Goal: Information Seeking & Learning: Learn about a topic

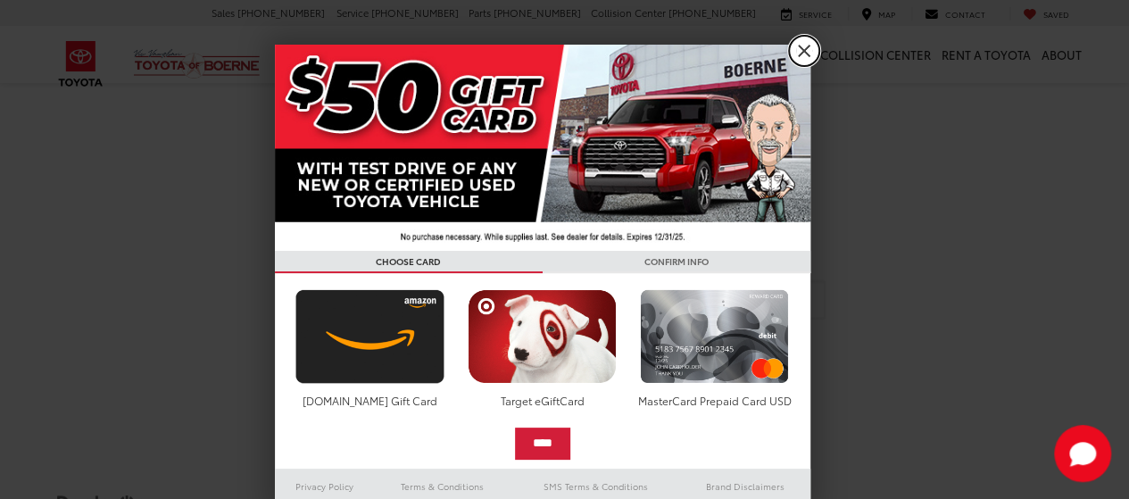
click at [800, 62] on link "X" at bounding box center [804, 51] width 30 height 30
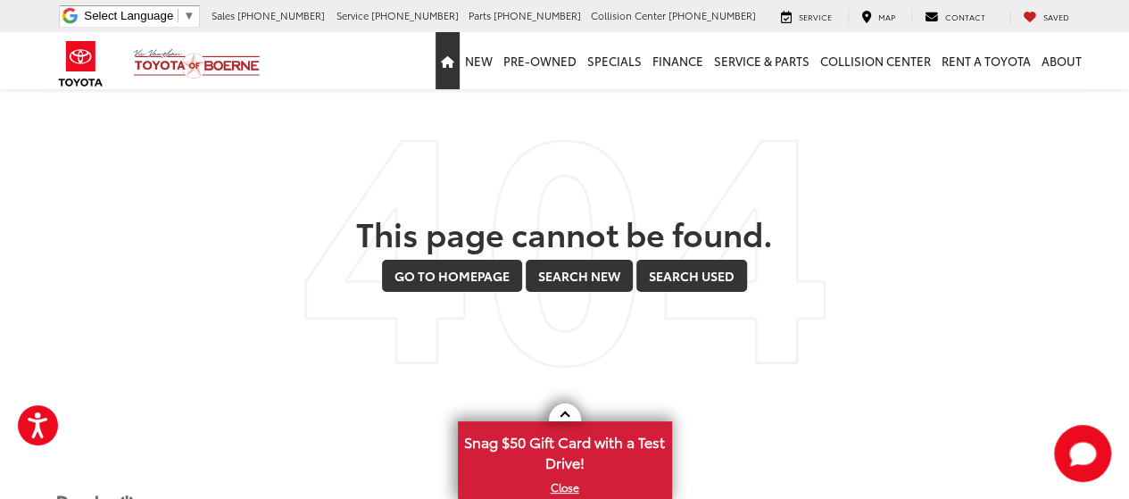
click at [444, 67] on link "Home" at bounding box center [448, 60] width 24 height 57
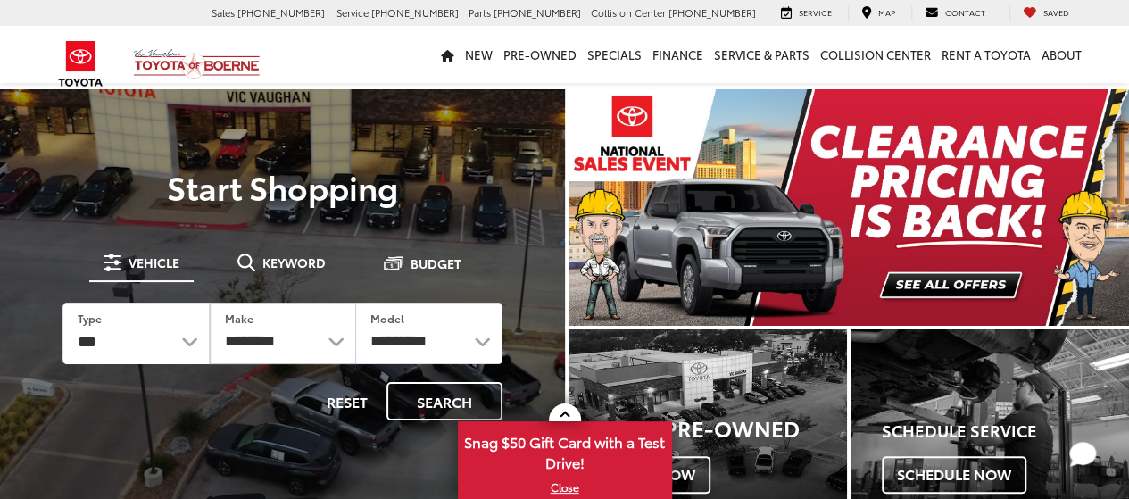
scroll to position [89, 0]
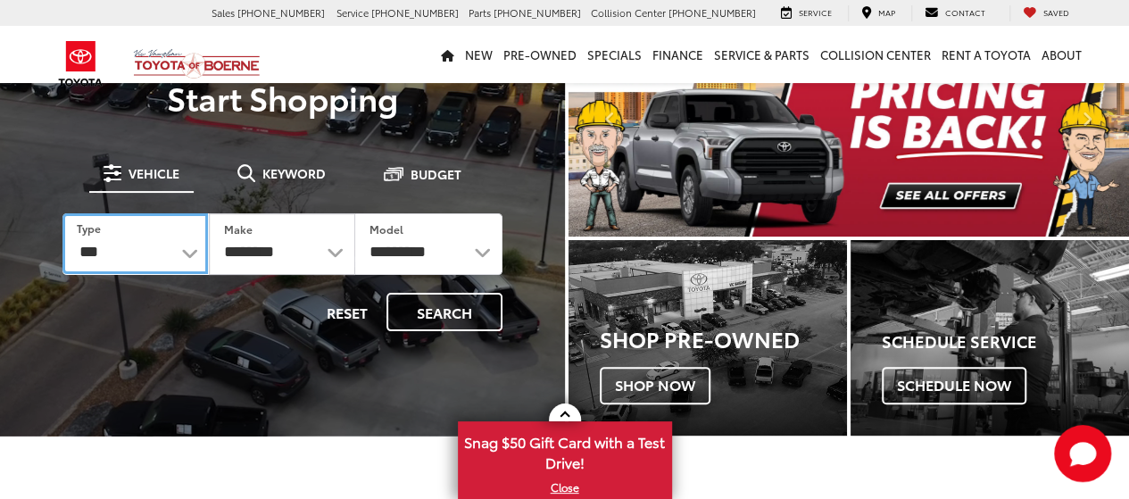
click at [186, 248] on select "*** *** **** *********" at bounding box center [135, 243] width 146 height 61
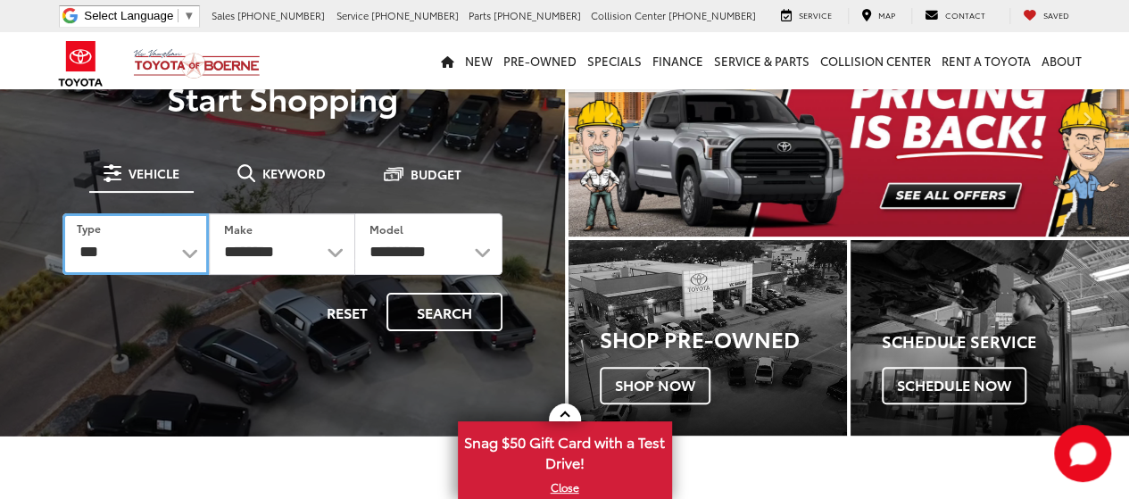
scroll to position [0, 0]
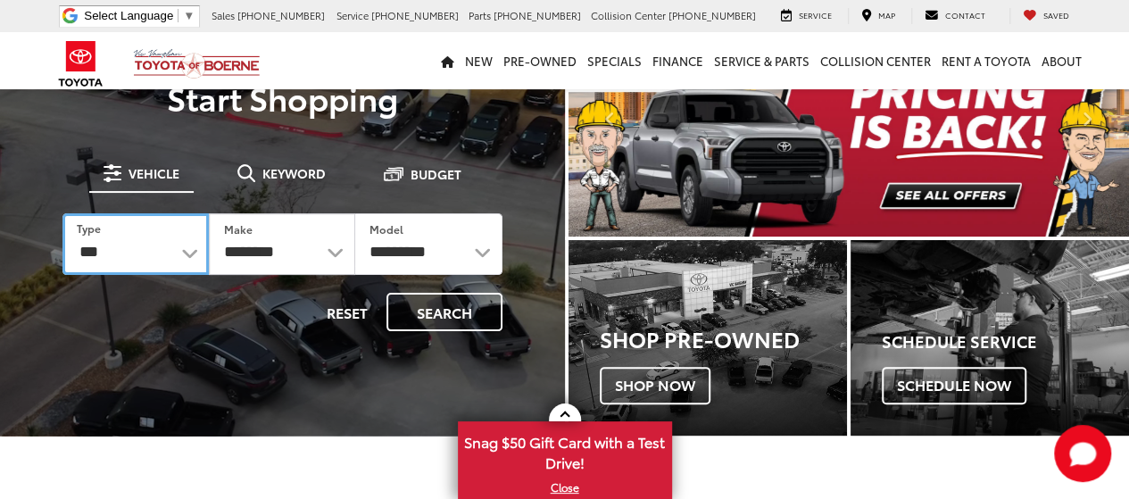
select select "******"
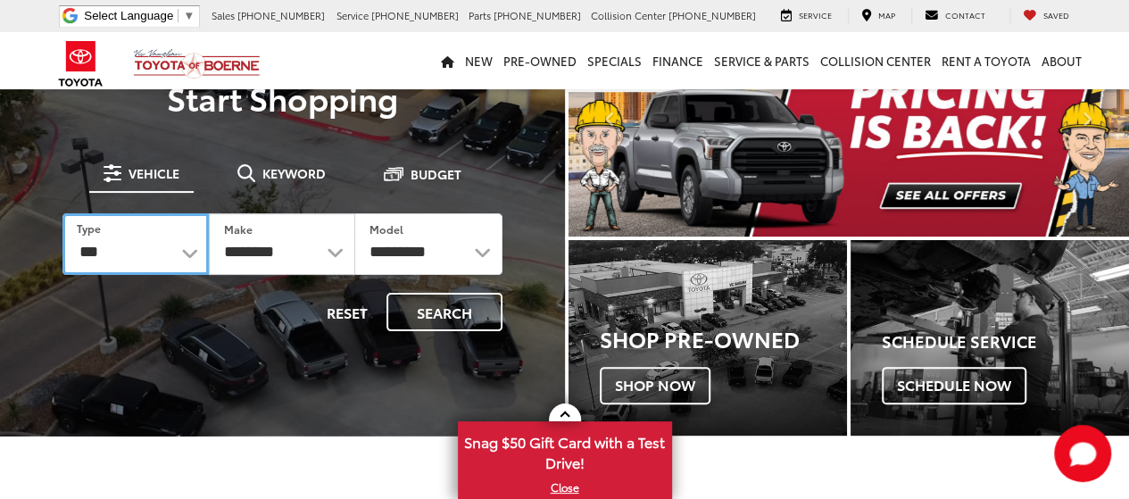
click at [62, 213] on select "*** *** **** *********" at bounding box center [135, 244] width 146 height 62
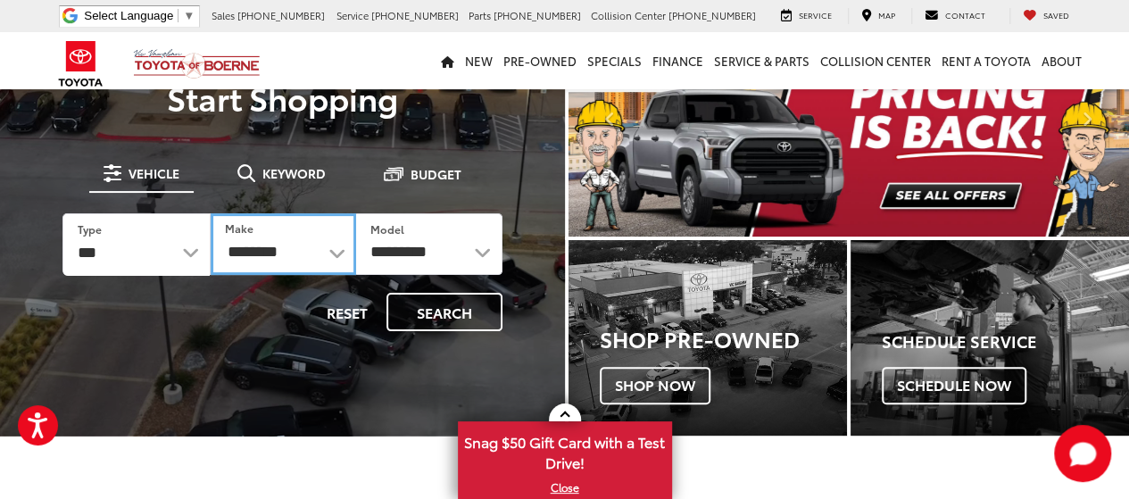
select select "******"
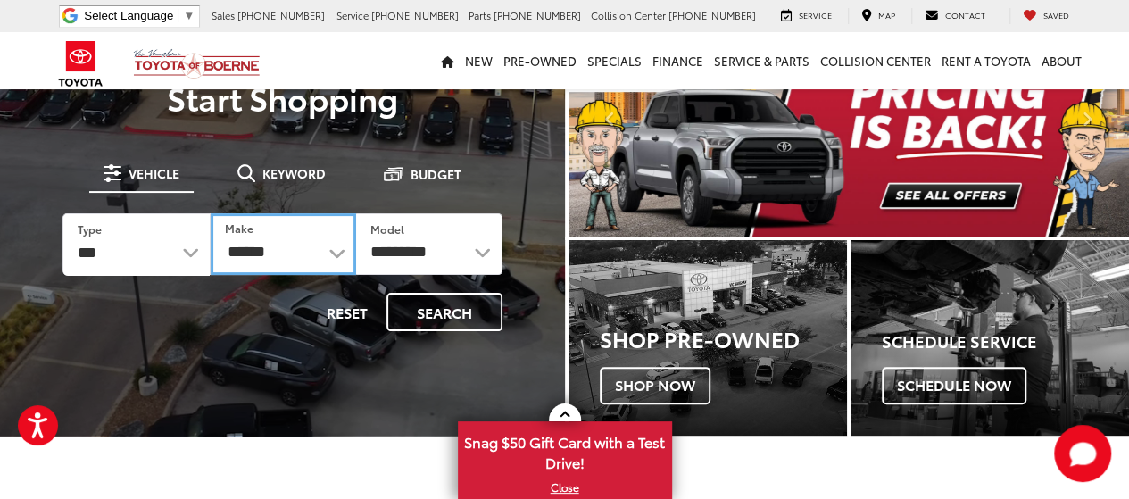
click at [333, 254] on select "******** ******" at bounding box center [284, 244] width 146 height 62
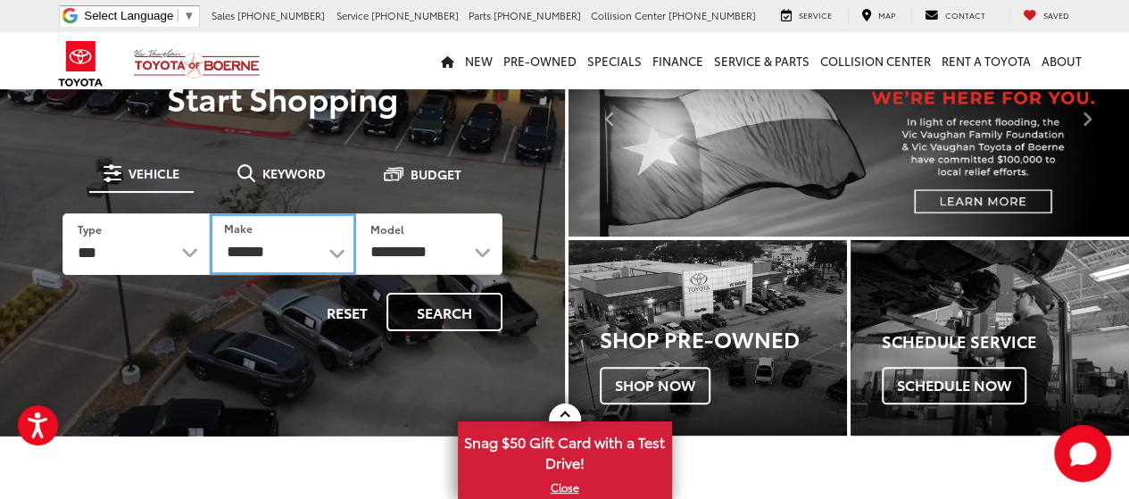
click at [210, 213] on select "******** ******" at bounding box center [283, 244] width 146 height 62
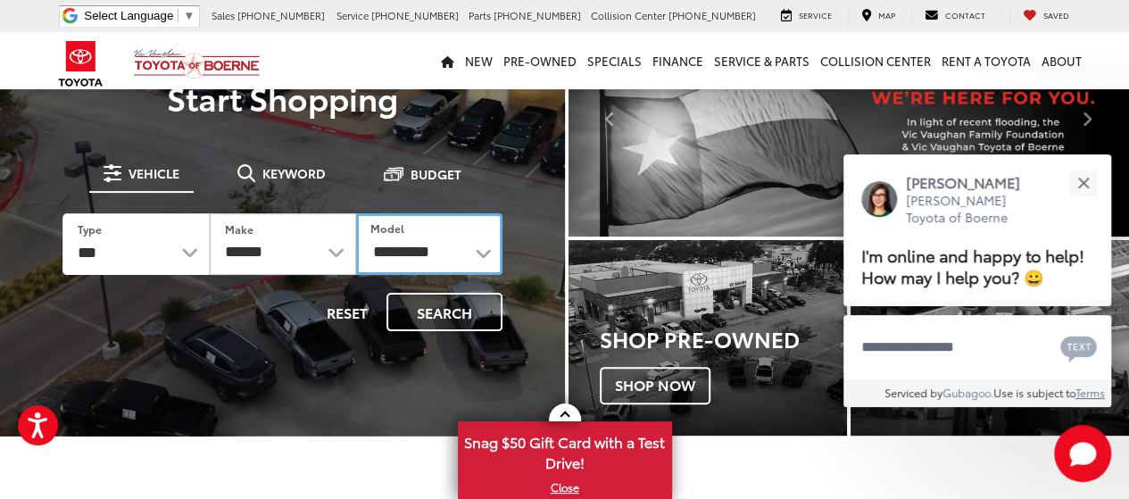
click at [454, 255] on select "**********" at bounding box center [429, 244] width 146 height 62
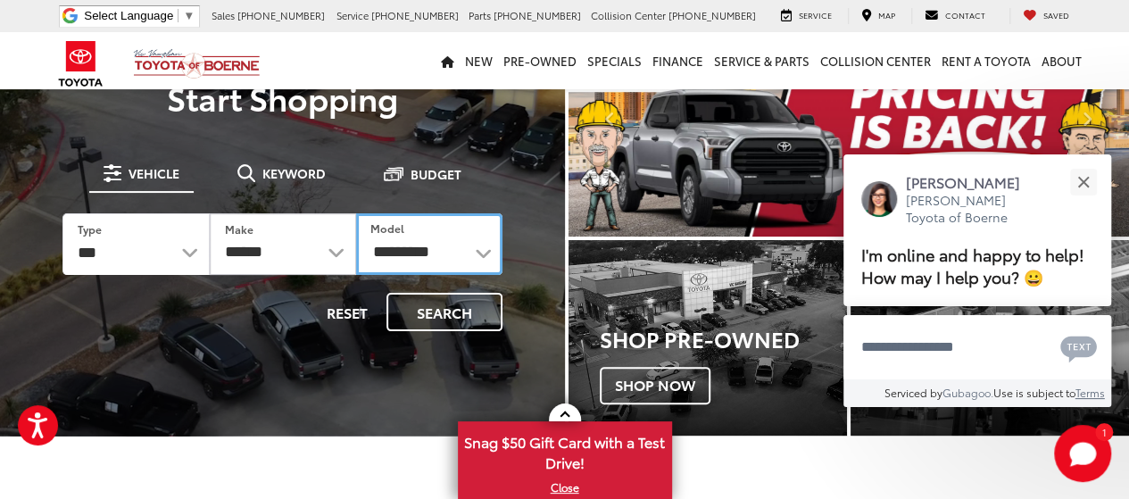
select select "**********"
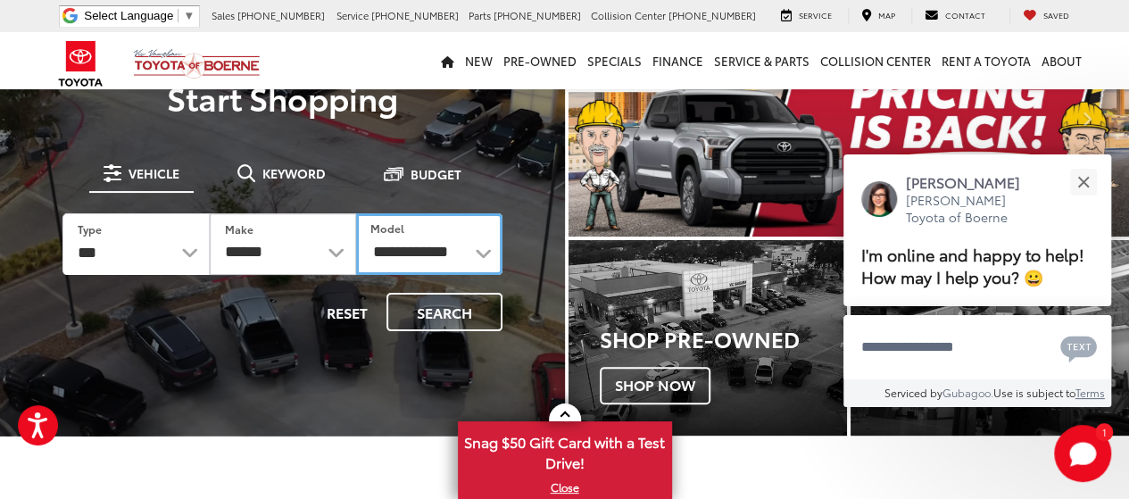
click at [356, 213] on select "**********" at bounding box center [429, 244] width 146 height 62
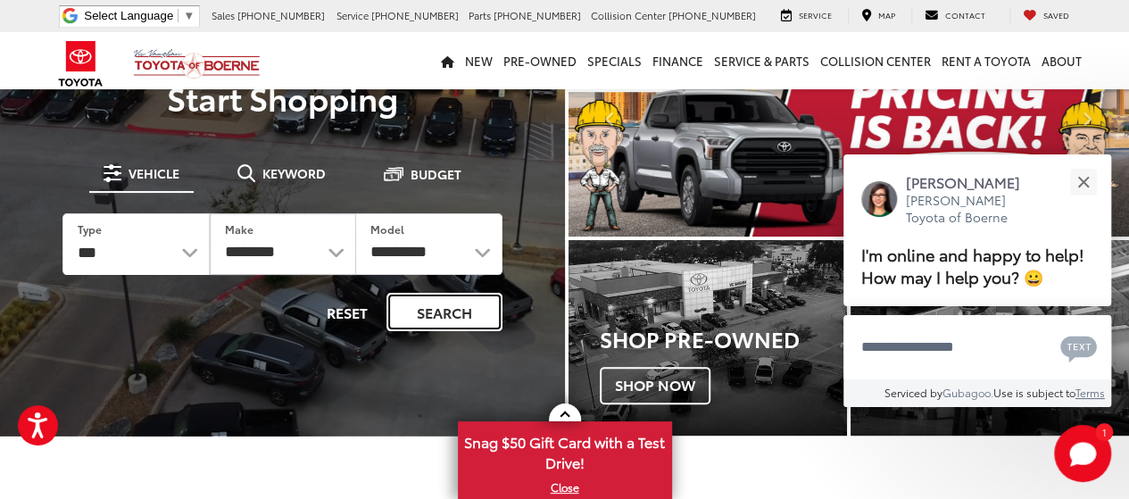
click at [452, 302] on button "Search" at bounding box center [445, 312] width 116 height 38
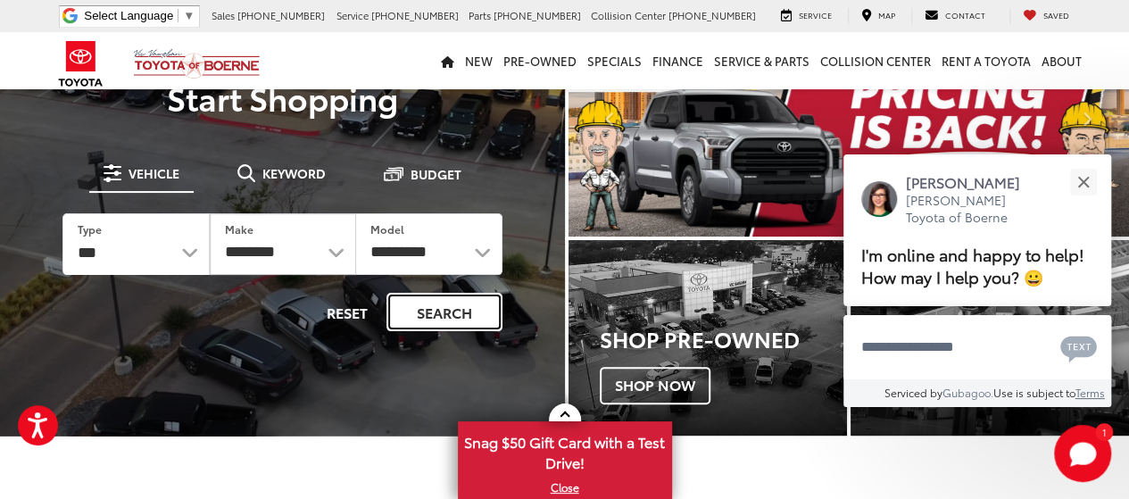
click at [446, 319] on button "Search" at bounding box center [445, 312] width 116 height 38
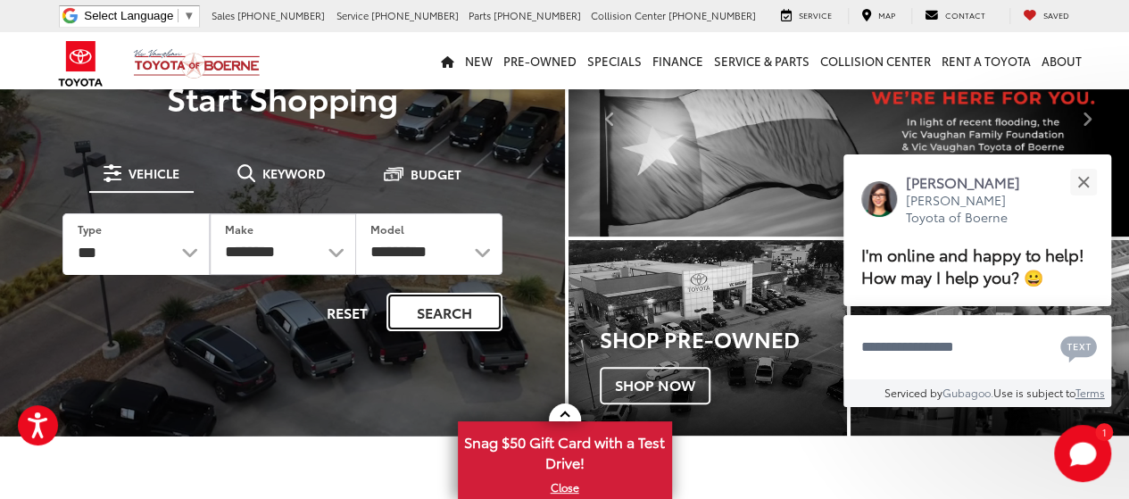
click at [449, 312] on button "Search" at bounding box center [445, 312] width 116 height 38
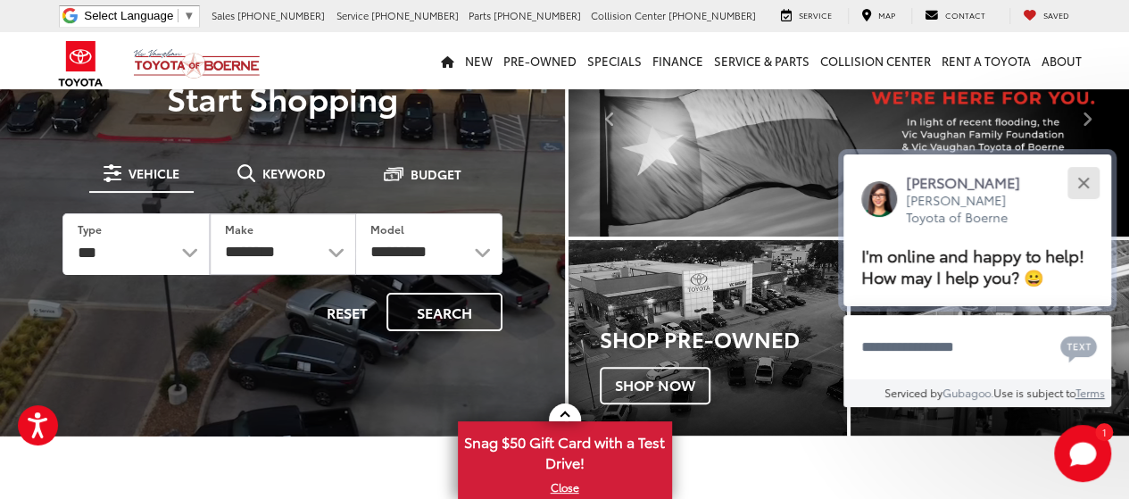
click at [1076, 179] on button "Close" at bounding box center [1083, 182] width 38 height 38
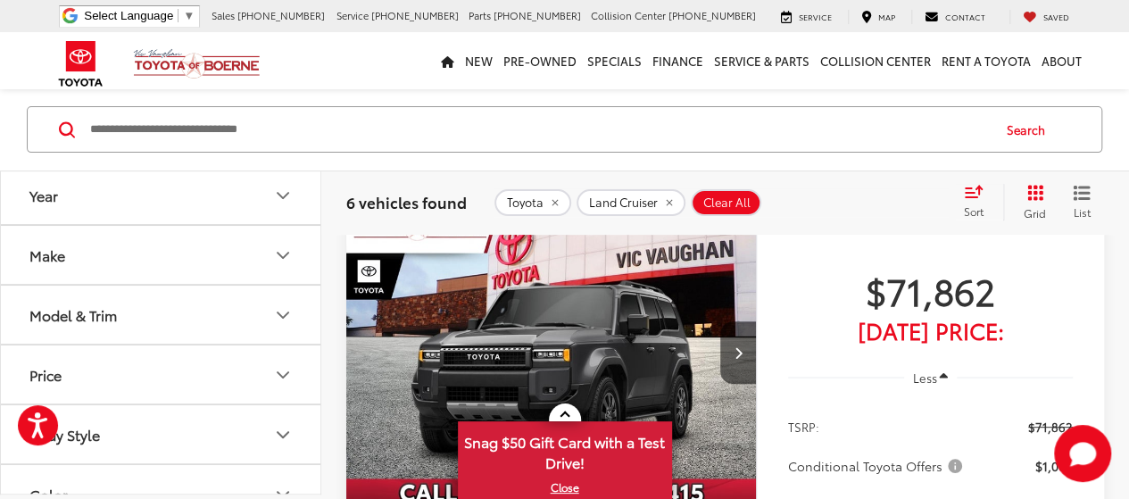
scroll to position [177, 0]
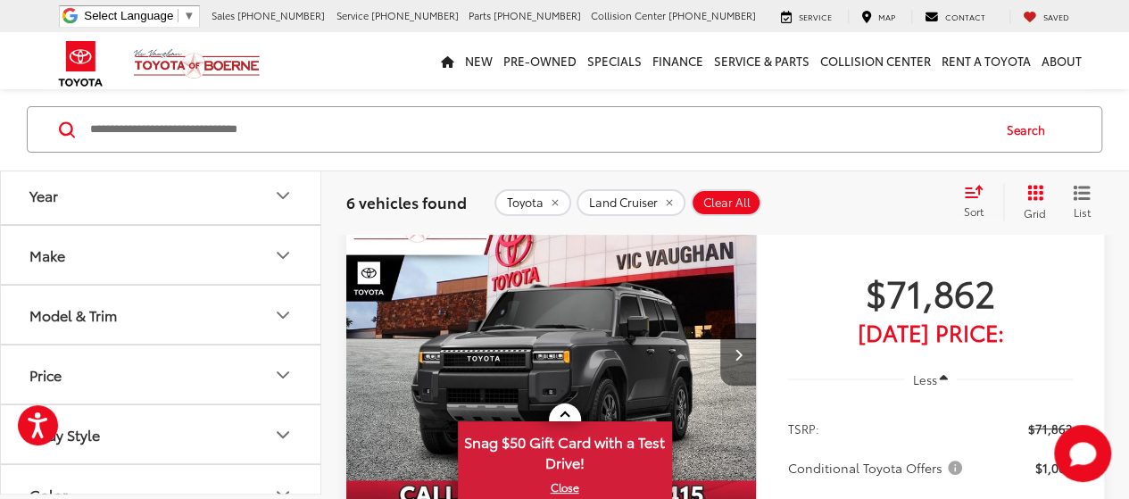
click at [740, 352] on icon "Next image" at bounding box center [738, 354] width 8 height 12
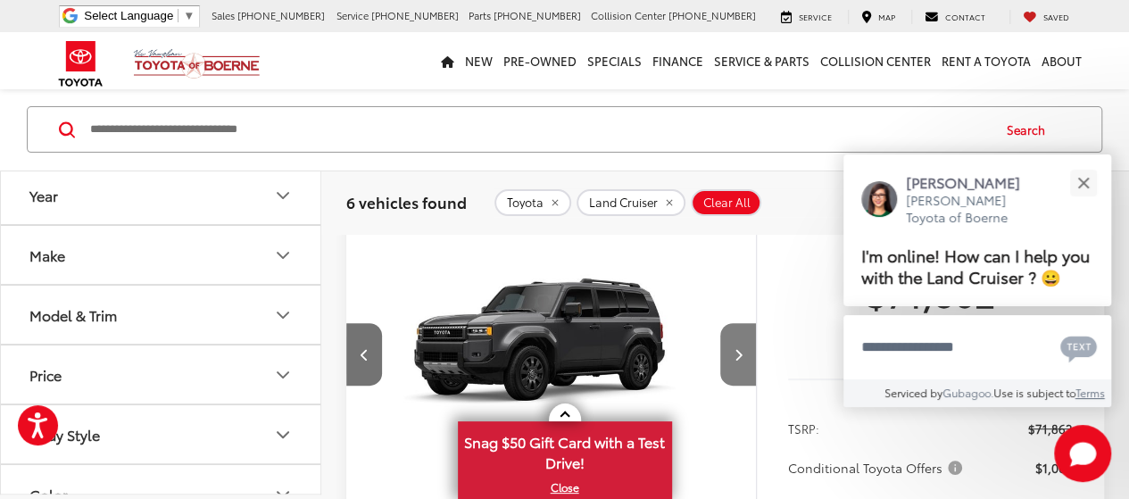
click at [740, 352] on icon "Next image" at bounding box center [738, 354] width 8 height 12
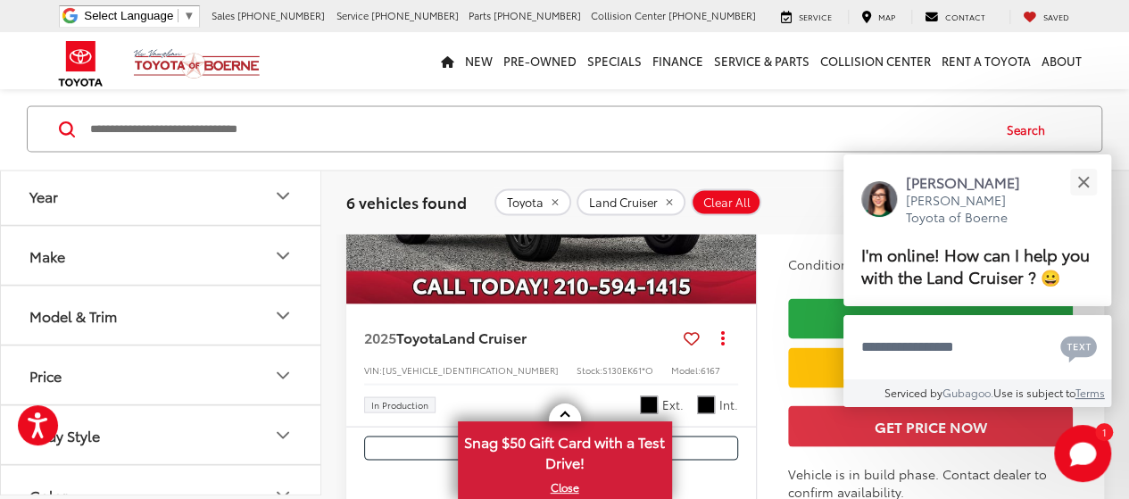
scroll to position [1605, 0]
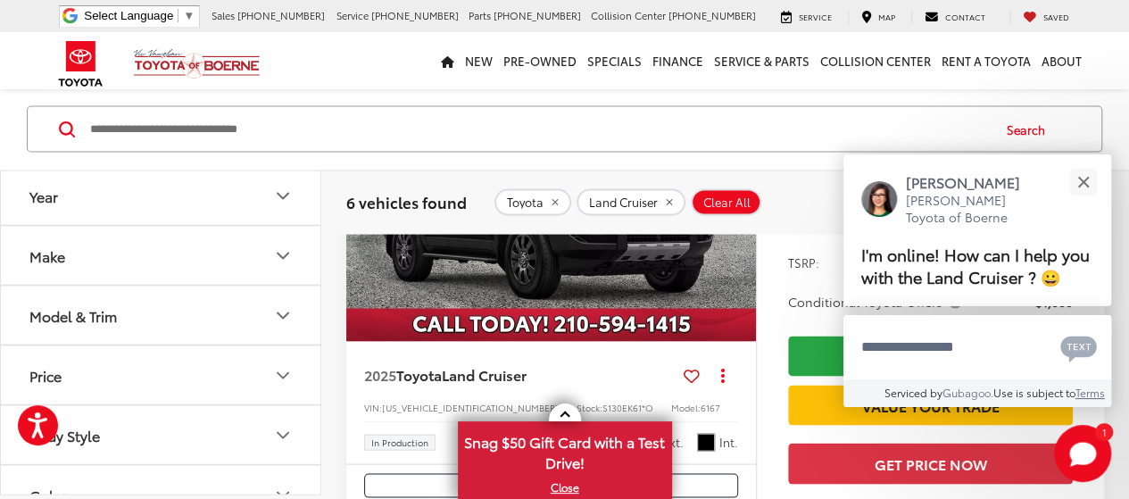
click at [611, 334] on img "2025 Toyota Land Cruiser Land Cruiser 0" at bounding box center [551, 187] width 412 height 309
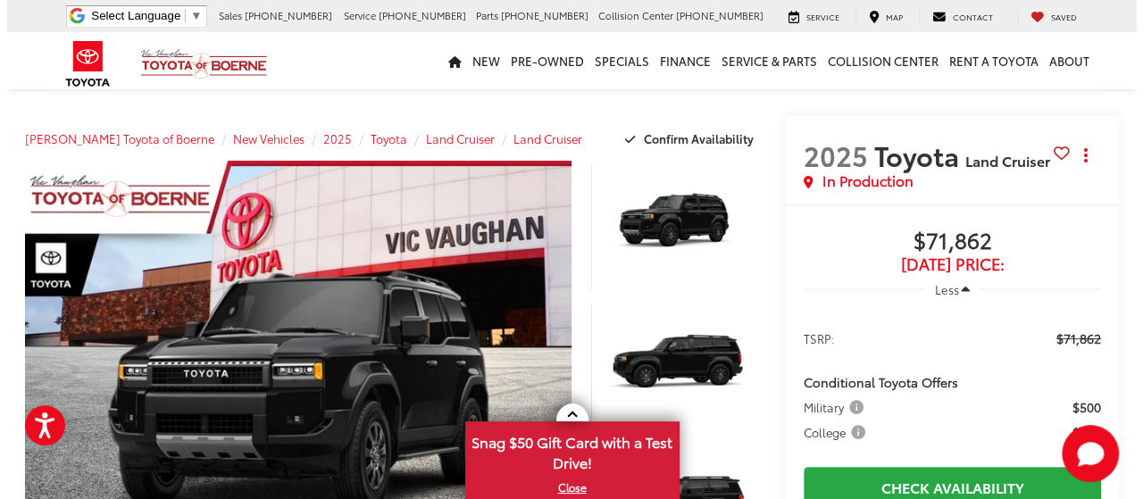
scroll to position [89, 0]
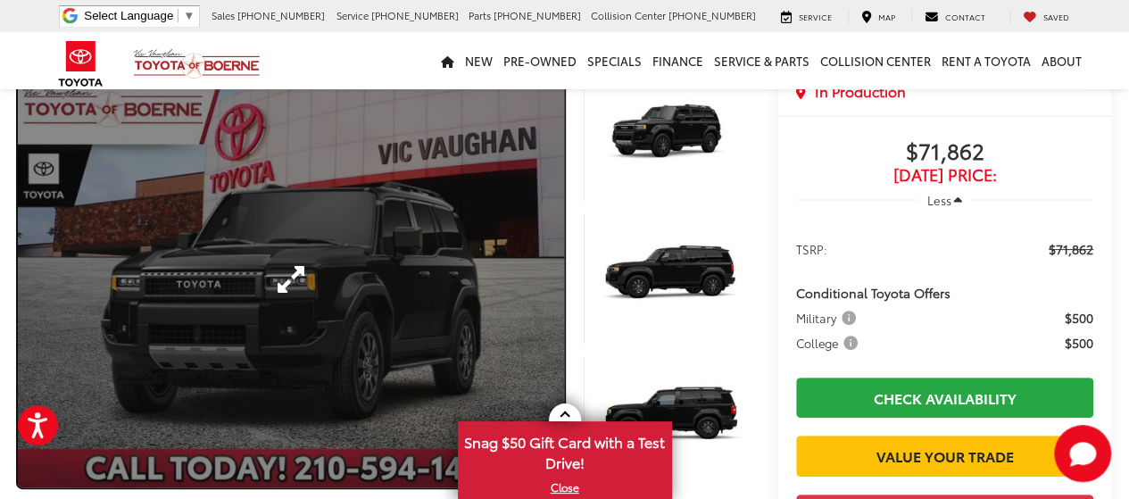
click at [383, 269] on link "Expand Photo 0" at bounding box center [291, 279] width 546 height 416
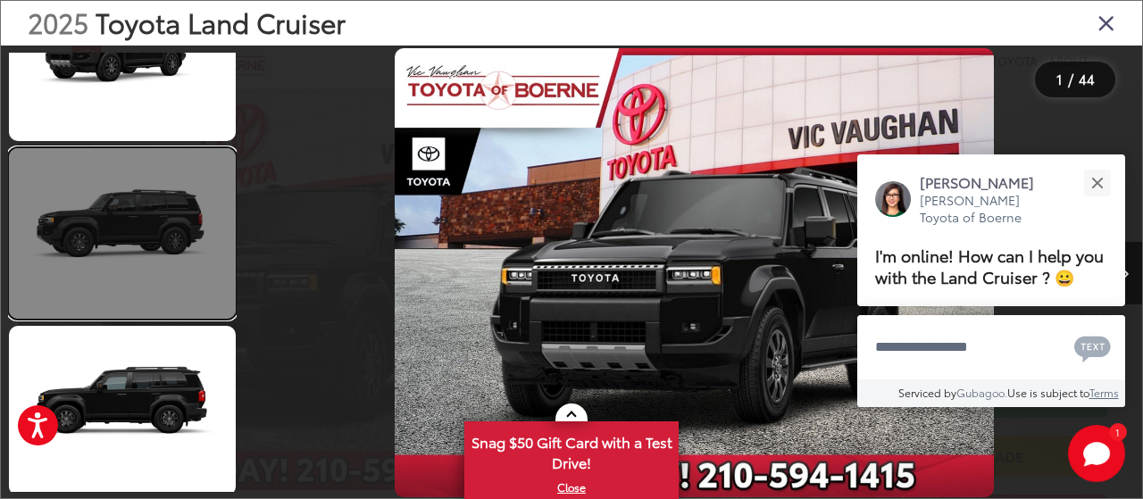
click at [157, 261] on link at bounding box center [122, 233] width 227 height 170
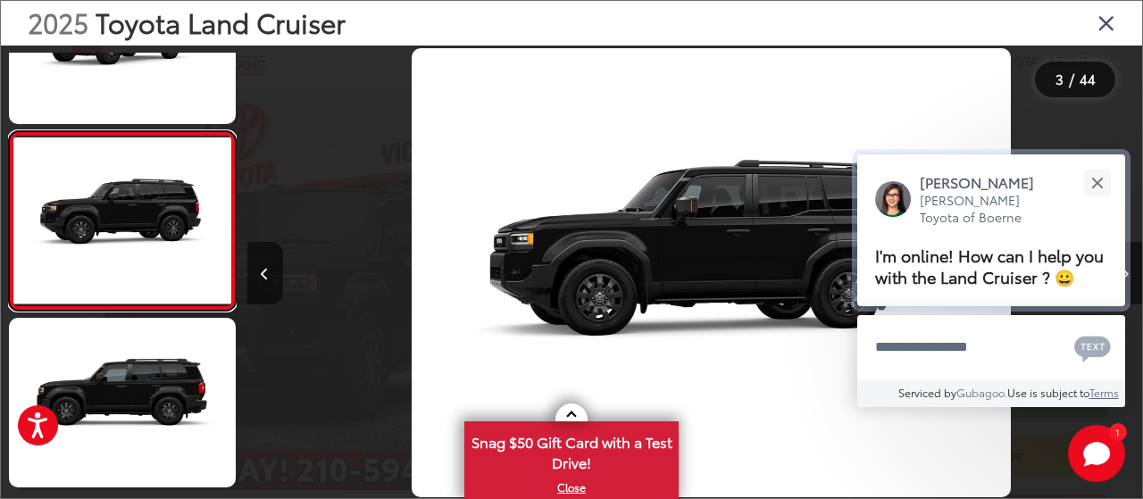
scroll to position [0, 1791]
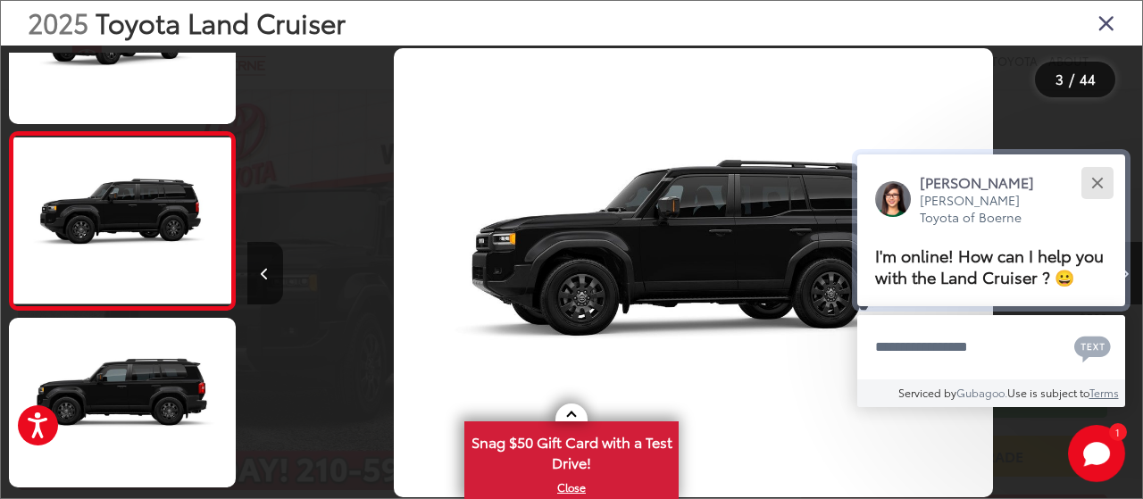
click at [1100, 181] on button "Close" at bounding box center [1097, 182] width 38 height 38
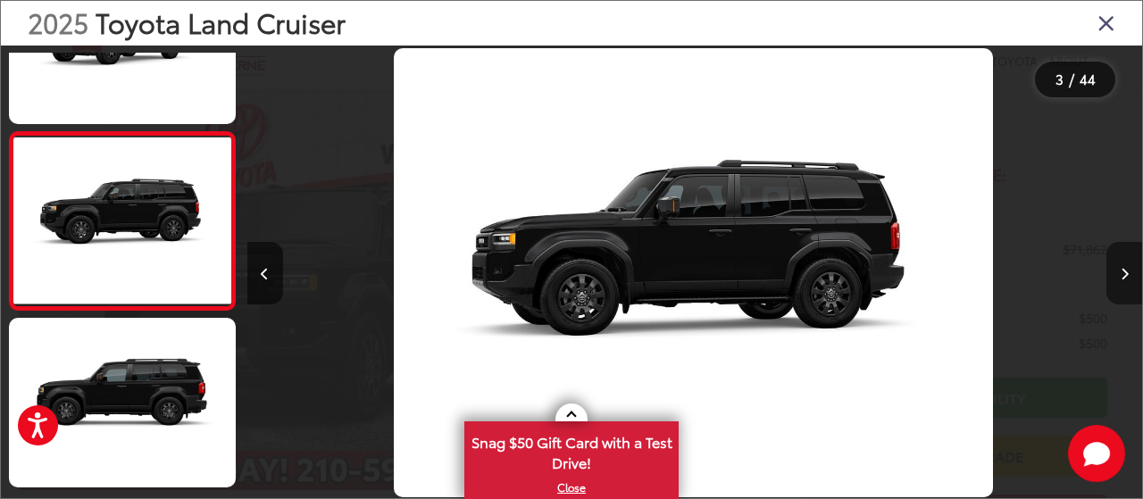
click at [1122, 268] on icon "Next image" at bounding box center [1124, 274] width 8 height 12
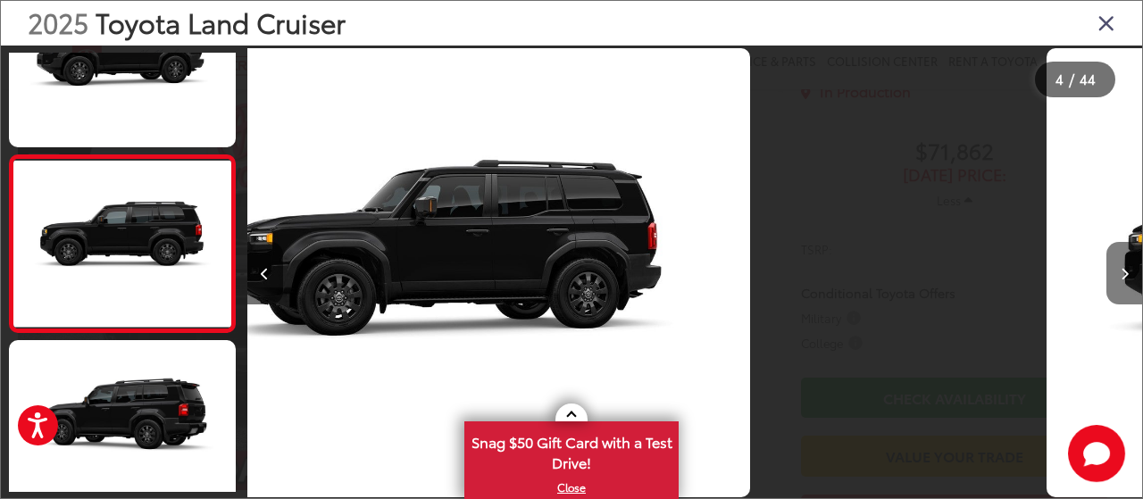
scroll to position [453, 0]
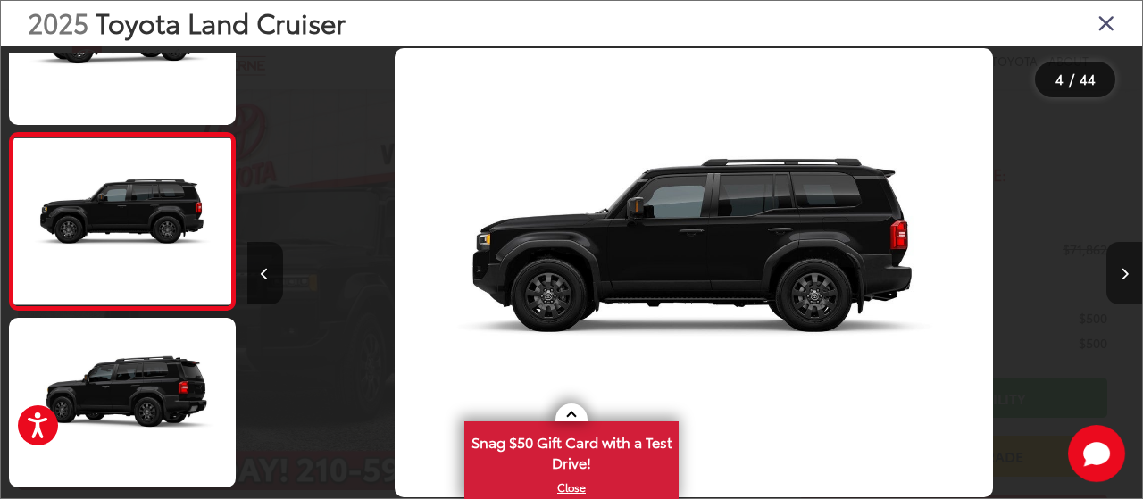
click at [1122, 268] on icon "Next image" at bounding box center [1124, 274] width 8 height 12
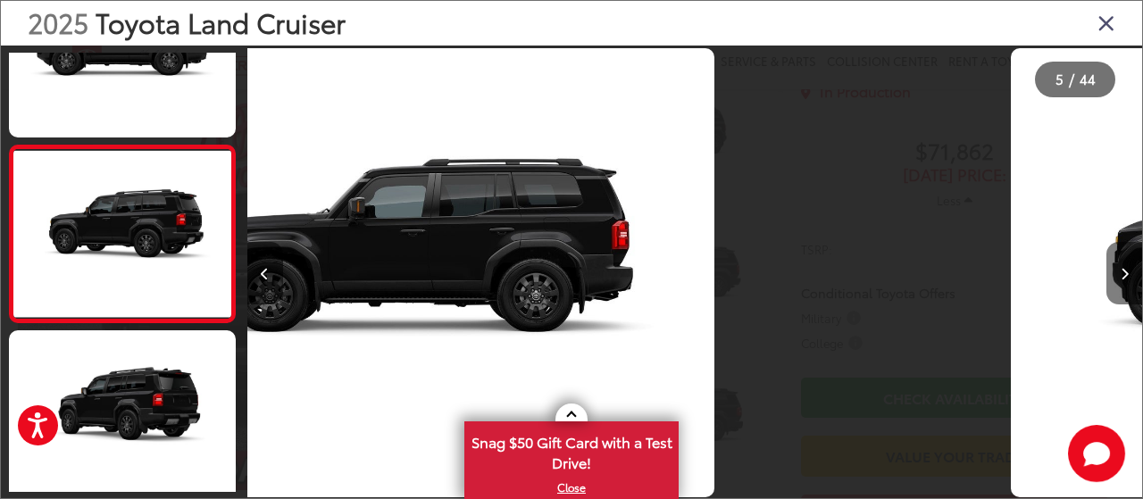
scroll to position [629, 0]
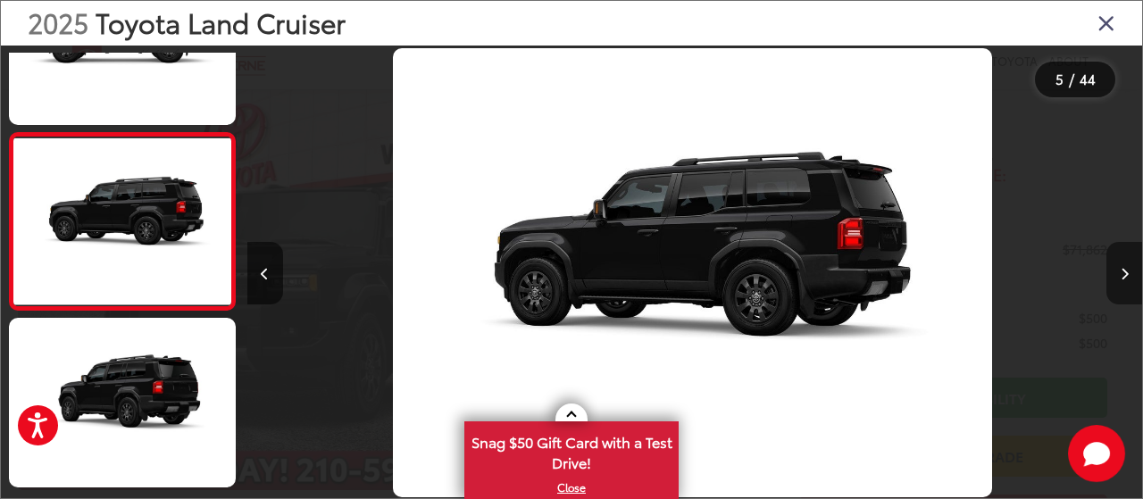
click at [1120, 268] on icon "Next image" at bounding box center [1124, 274] width 8 height 12
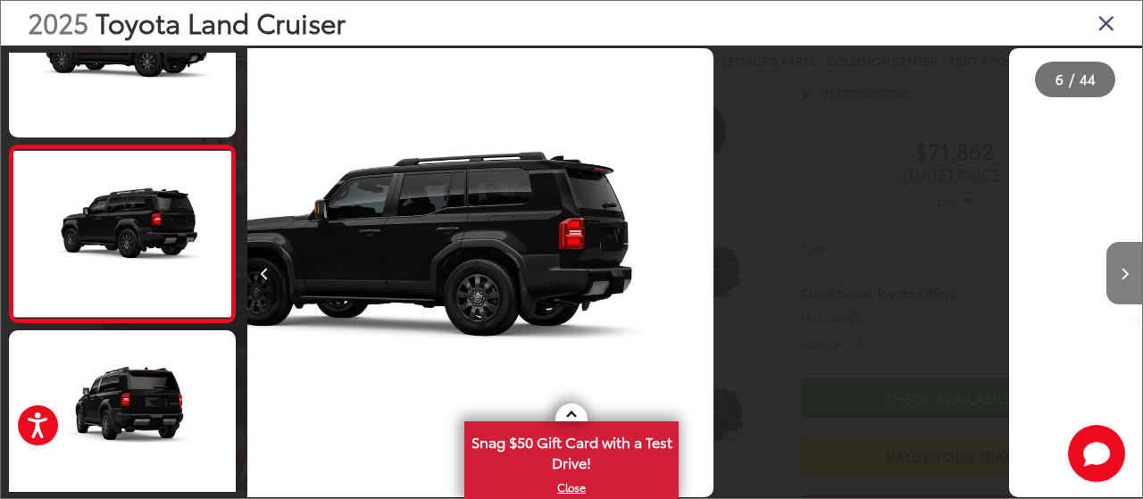
scroll to position [806, 0]
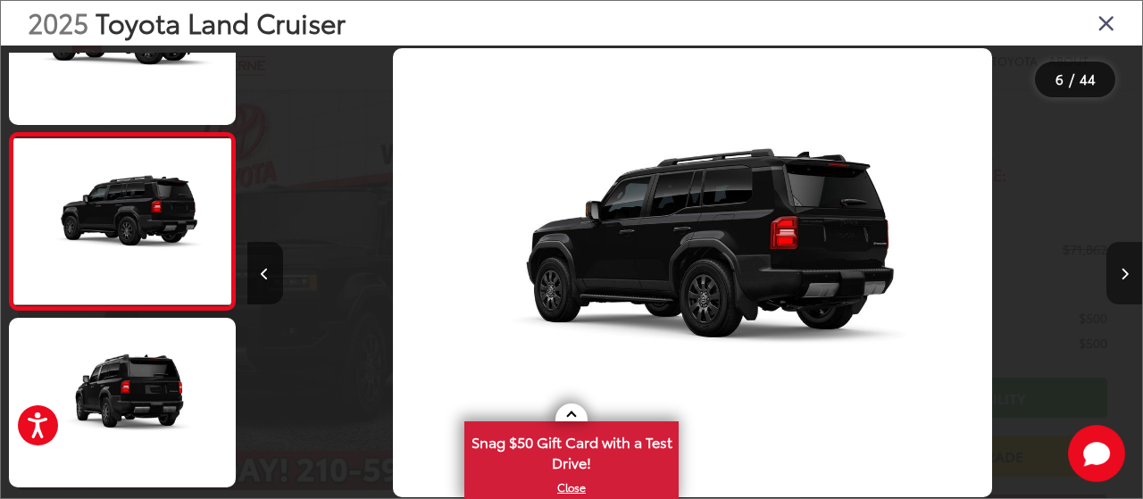
click at [1117, 269] on button "Next image" at bounding box center [1124, 273] width 36 height 62
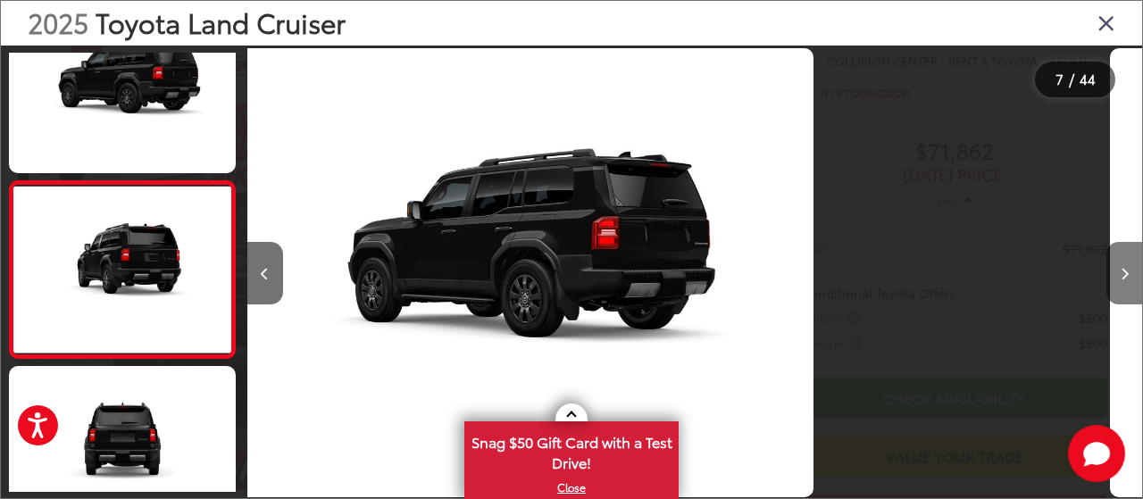
scroll to position [984, 0]
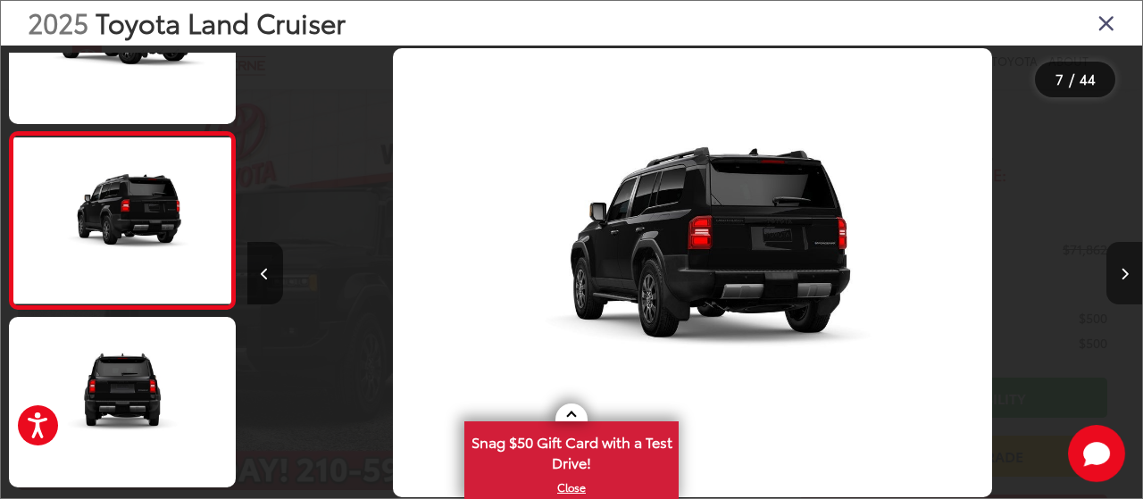
click at [1117, 269] on button "Next image" at bounding box center [1124, 273] width 36 height 62
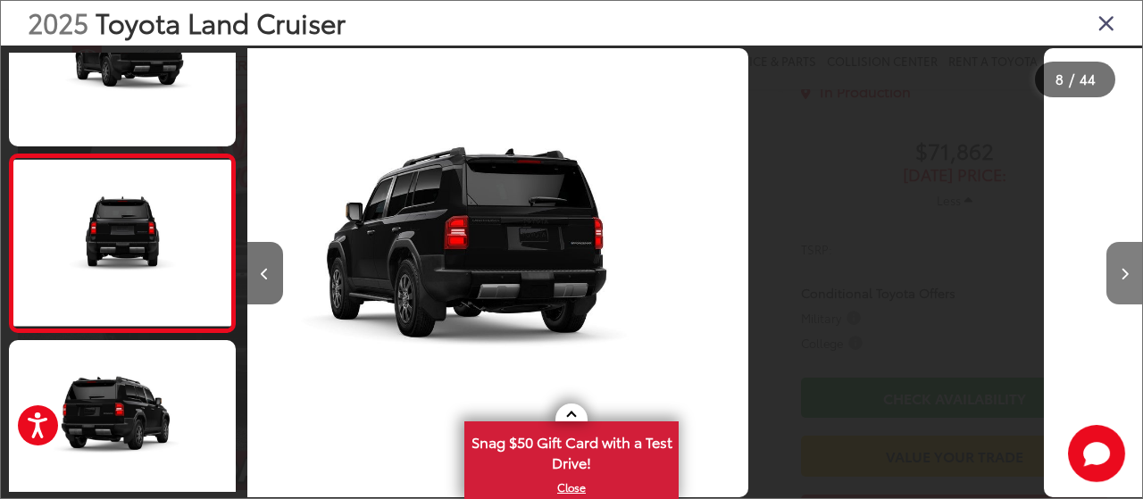
scroll to position [1161, 0]
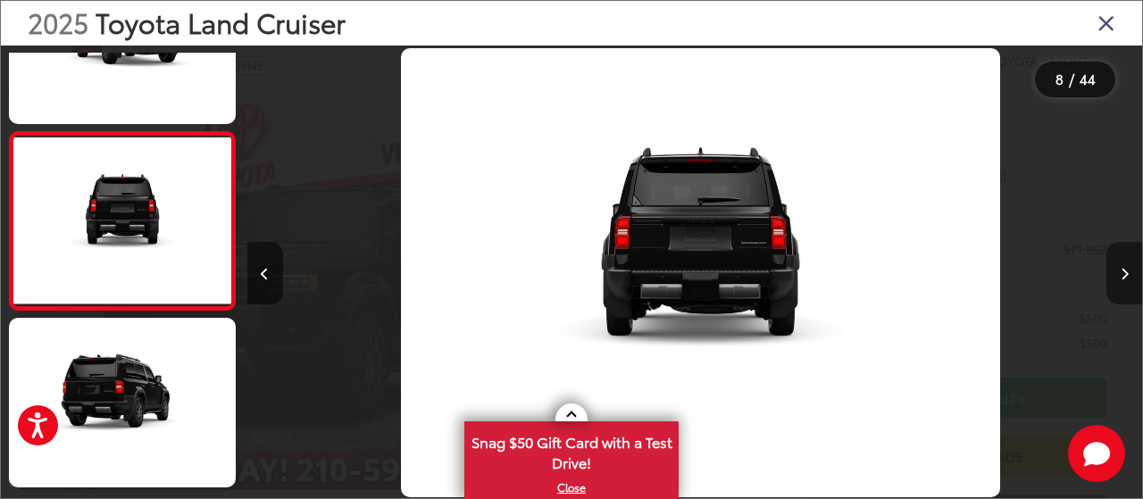
click at [1117, 269] on button "Next image" at bounding box center [1124, 273] width 36 height 62
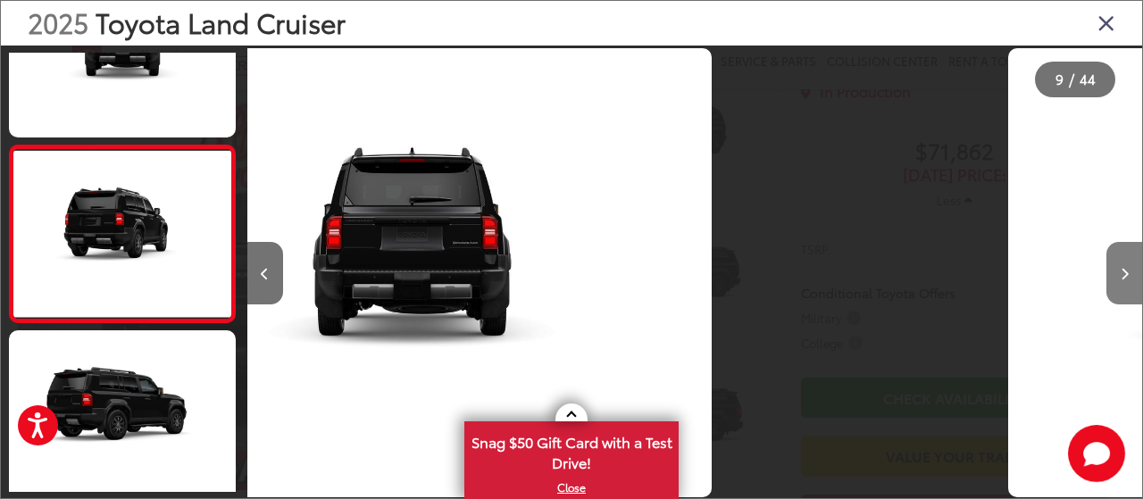
scroll to position [1337, 0]
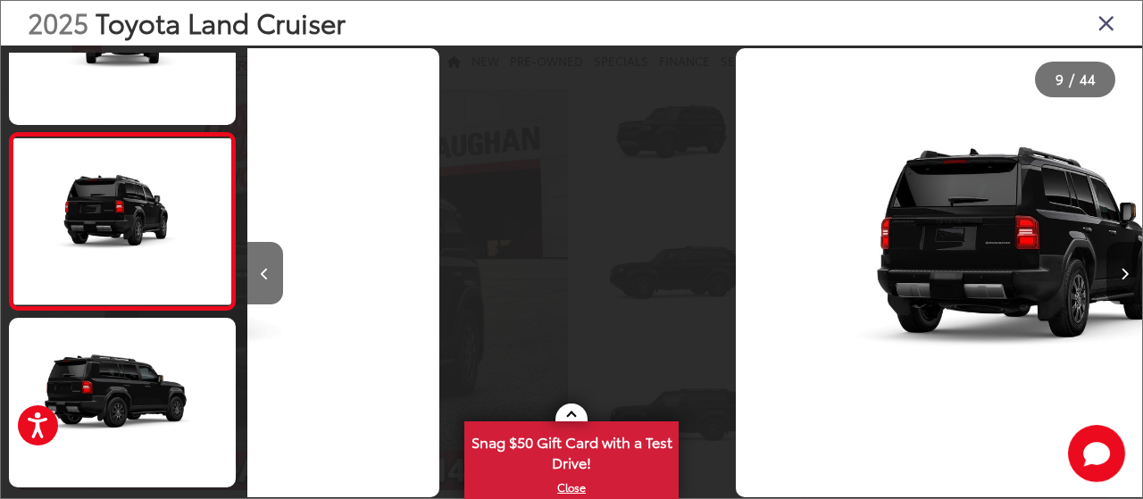
click at [1117, 269] on button "Next image" at bounding box center [1124, 273] width 36 height 62
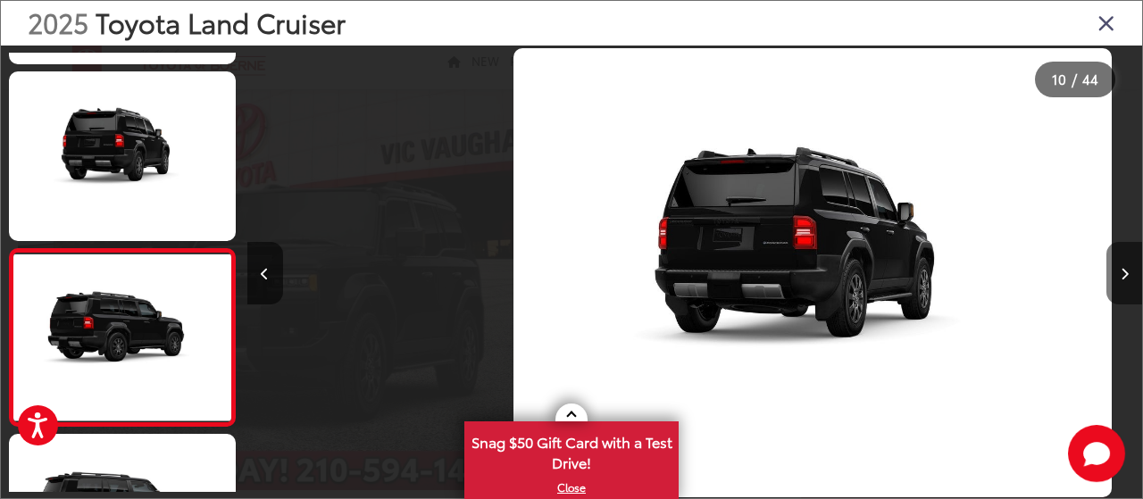
scroll to position [1515, 0]
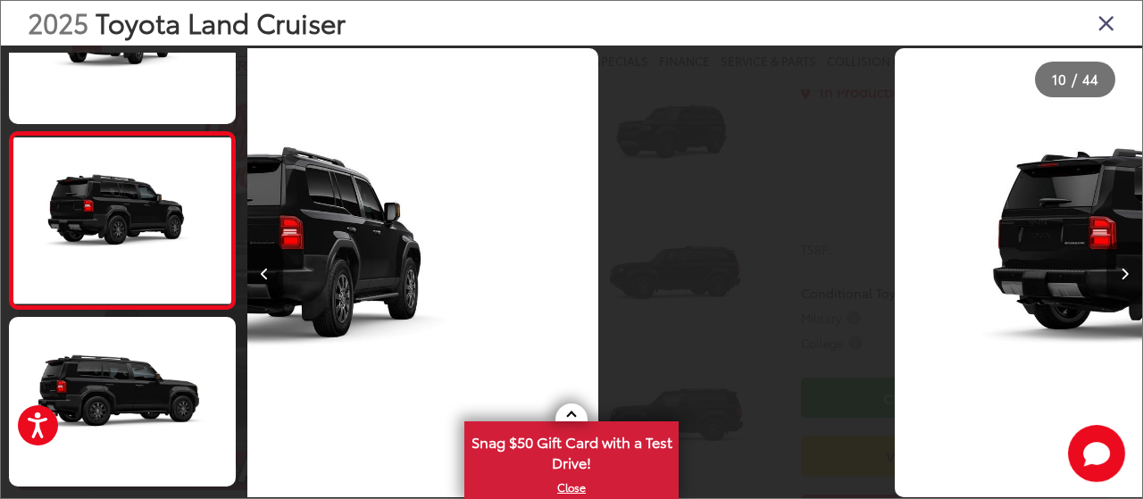
click at [1117, 269] on button "Next image" at bounding box center [1124, 273] width 36 height 62
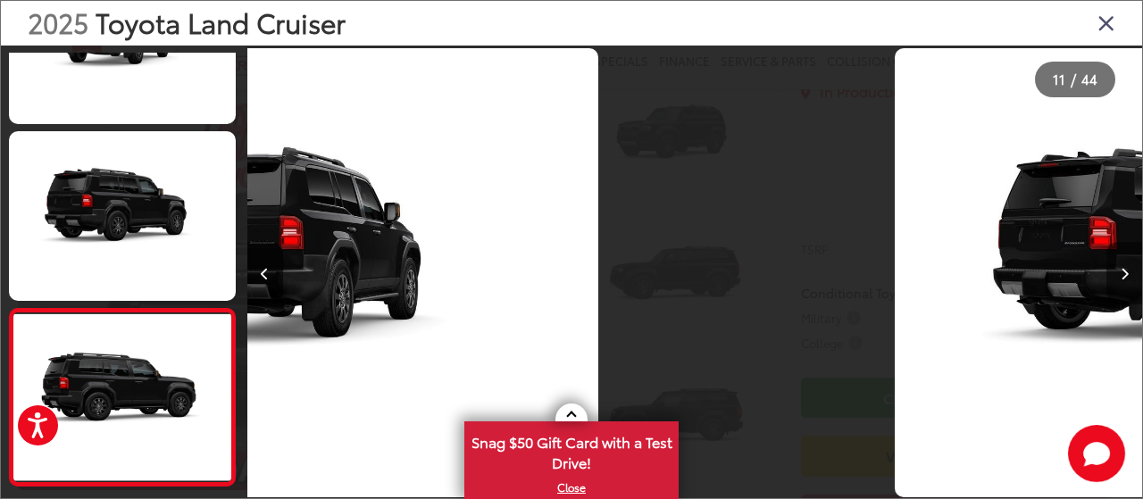
scroll to position [0, 0]
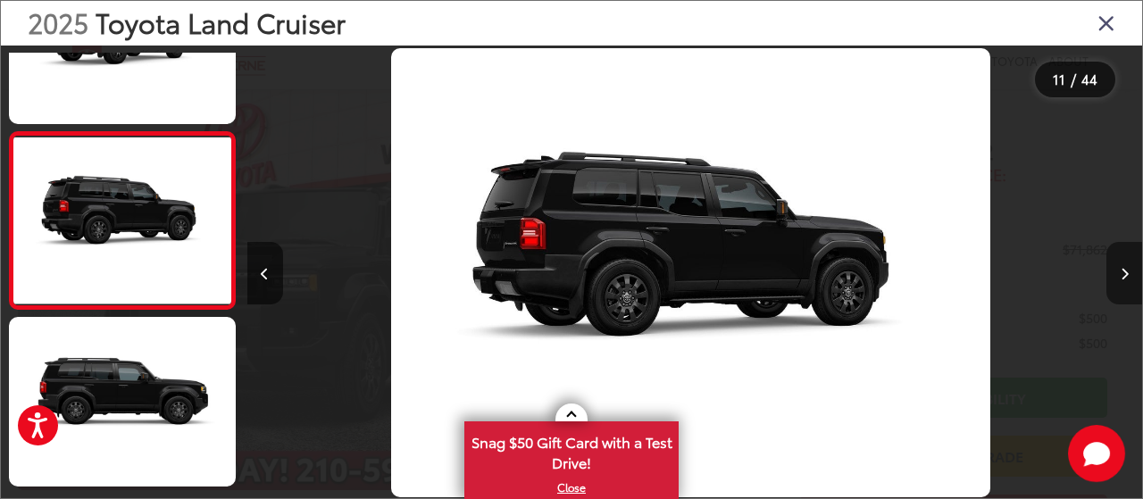
click at [1117, 269] on button "Next image" at bounding box center [1124, 273] width 36 height 62
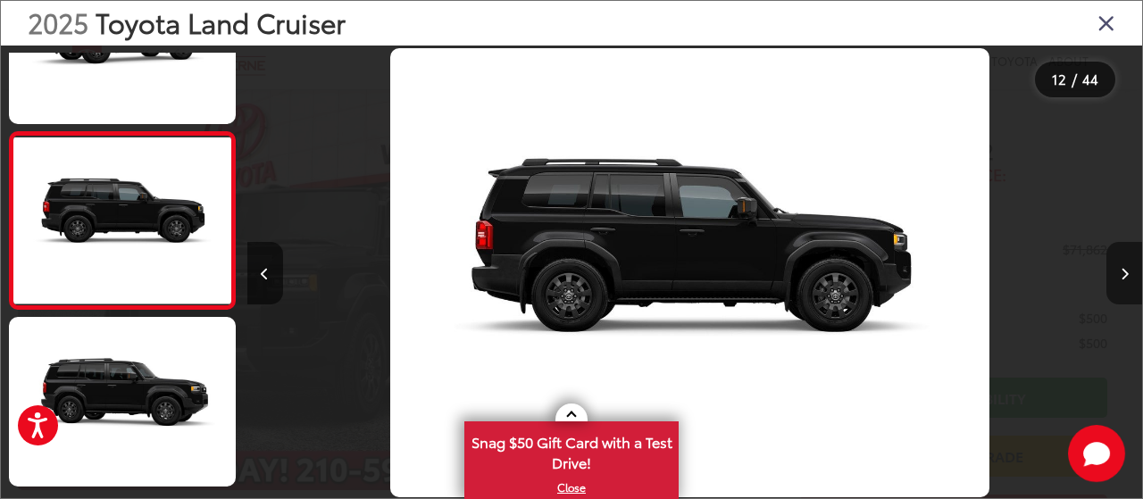
click at [1117, 269] on button "Next image" at bounding box center [1124, 273] width 36 height 62
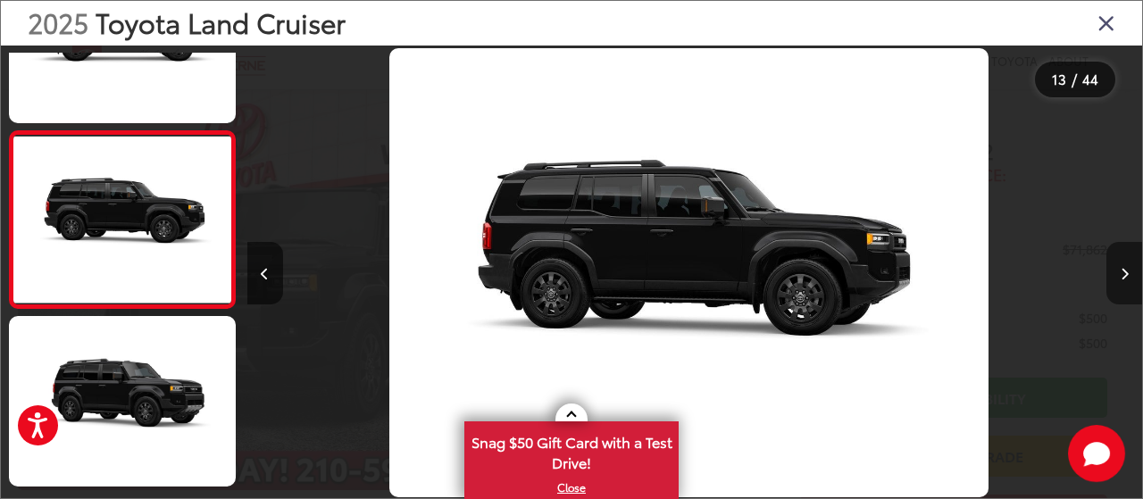
click at [1117, 269] on button "Next image" at bounding box center [1124, 273] width 36 height 62
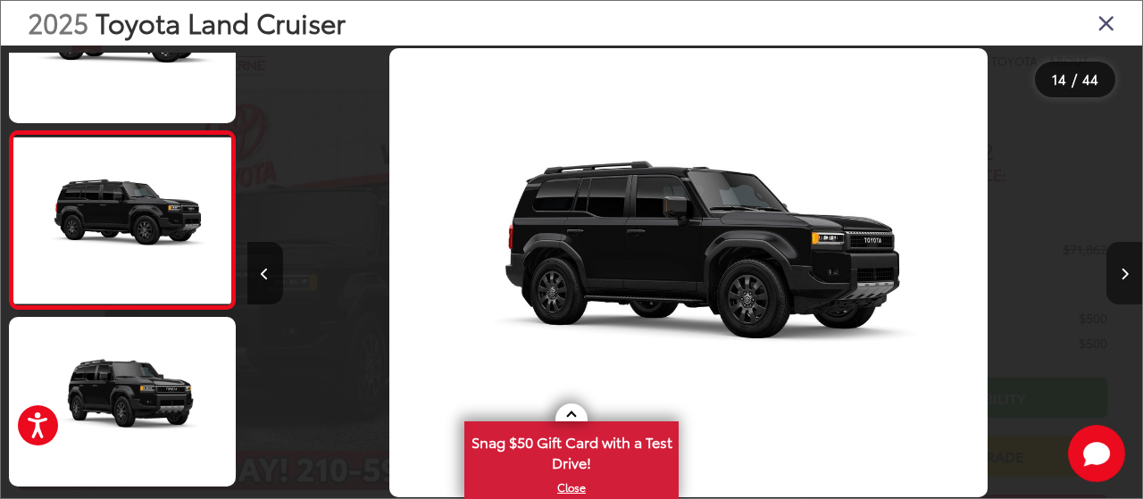
click at [1117, 269] on button "Next image" at bounding box center [1124, 273] width 36 height 62
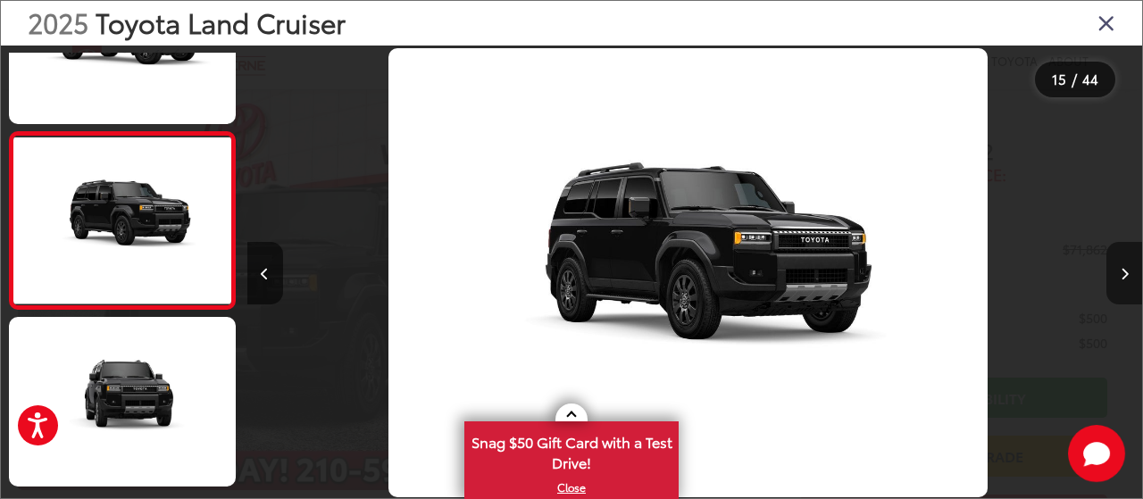
click at [1117, 269] on button "Next image" at bounding box center [1124, 273] width 36 height 62
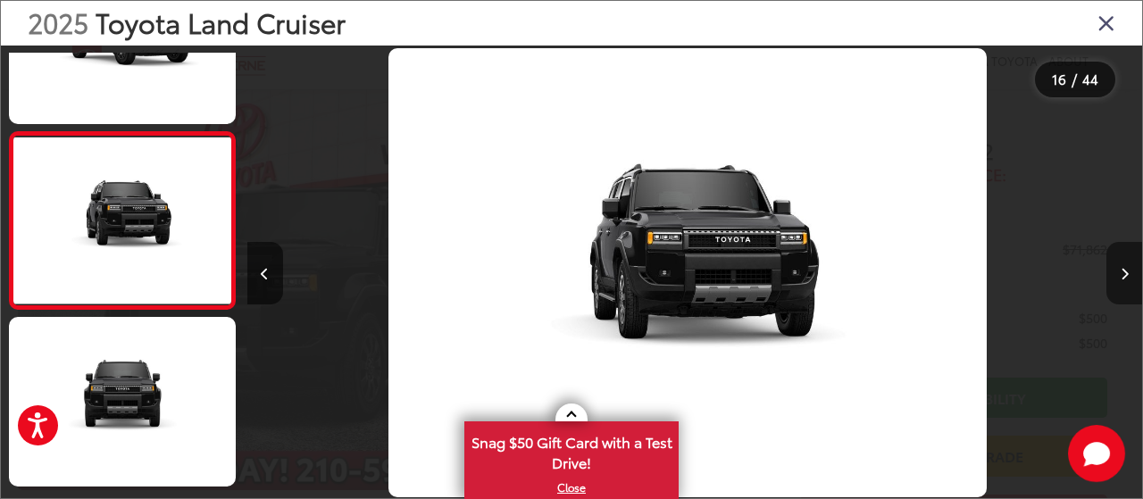
click at [1117, 269] on button "Next image" at bounding box center [1124, 273] width 36 height 62
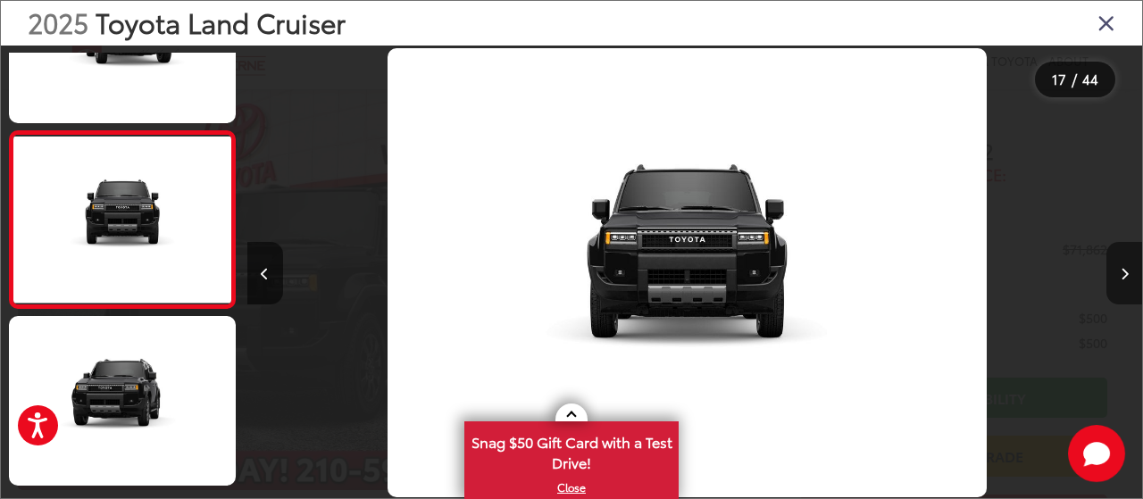
click at [1117, 269] on button "Next image" at bounding box center [1124, 273] width 36 height 62
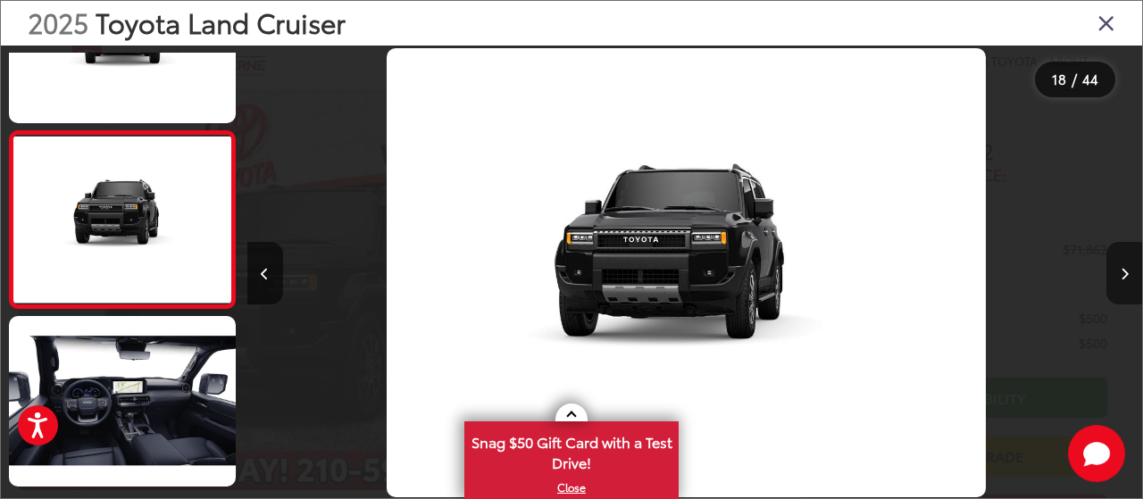
click at [1116, 270] on button "Next image" at bounding box center [1124, 273] width 36 height 62
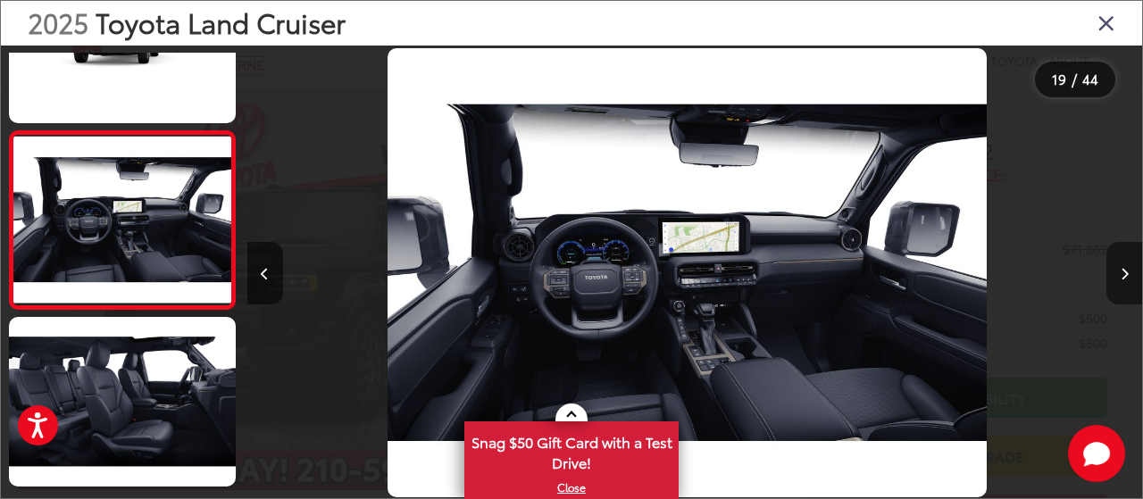
click at [1118, 272] on button "Next image" at bounding box center [1124, 273] width 36 height 62
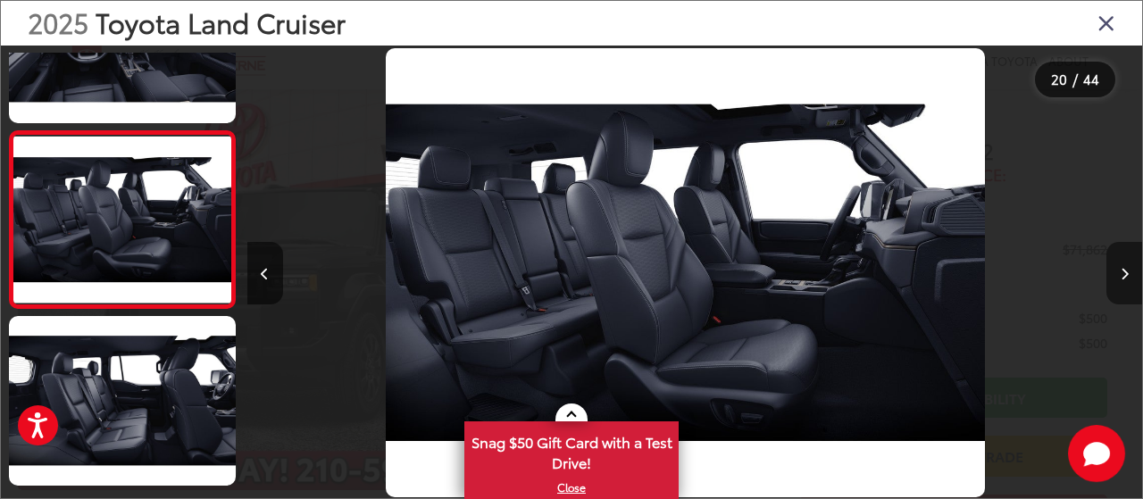
click at [1118, 272] on button "Next image" at bounding box center [1124, 273] width 36 height 62
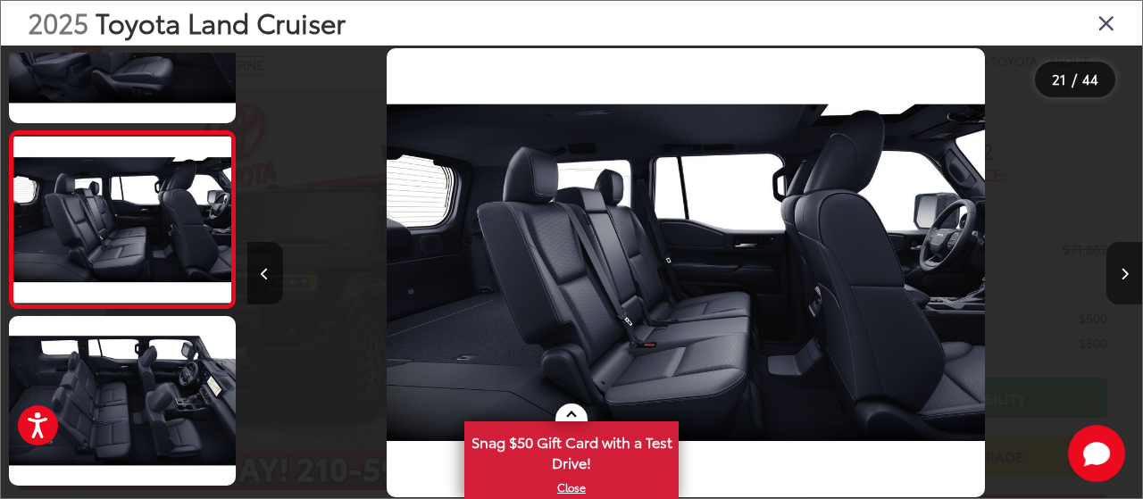
click at [1118, 272] on button "Next image" at bounding box center [1124, 273] width 36 height 62
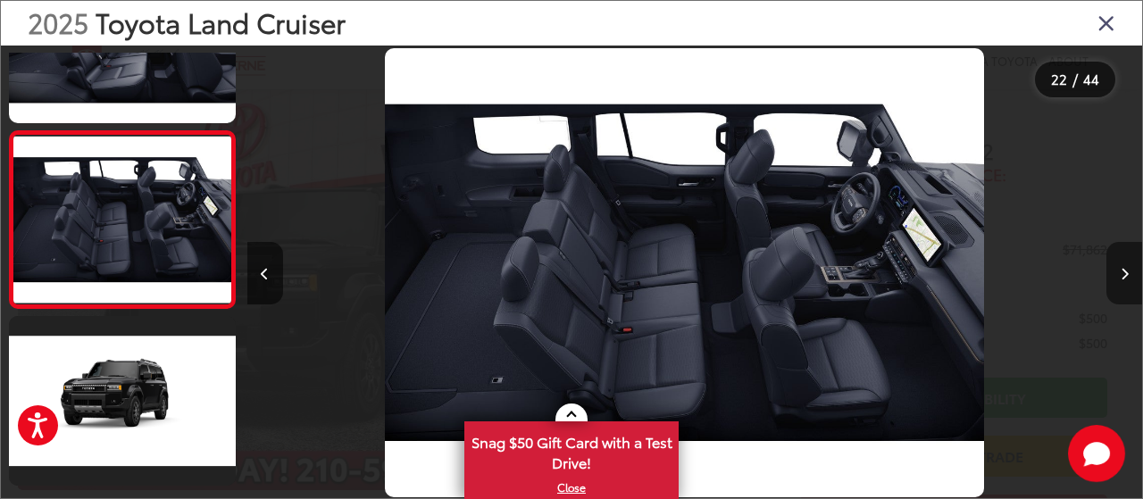
click at [1118, 272] on button "Next image" at bounding box center [1124, 273] width 36 height 62
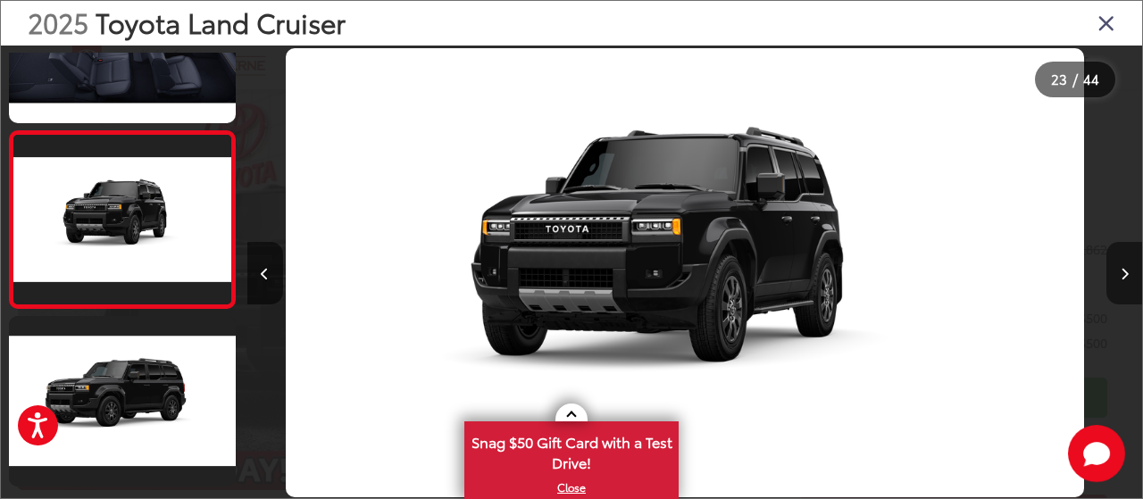
click at [1118, 272] on button "Next image" at bounding box center [1124, 273] width 36 height 62
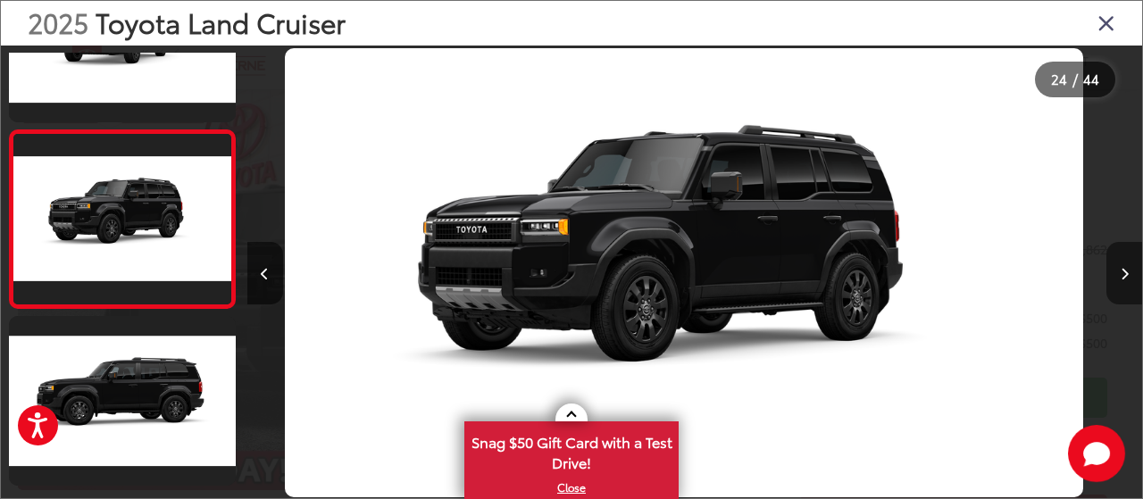
click at [1118, 272] on button "Next image" at bounding box center [1124, 273] width 36 height 62
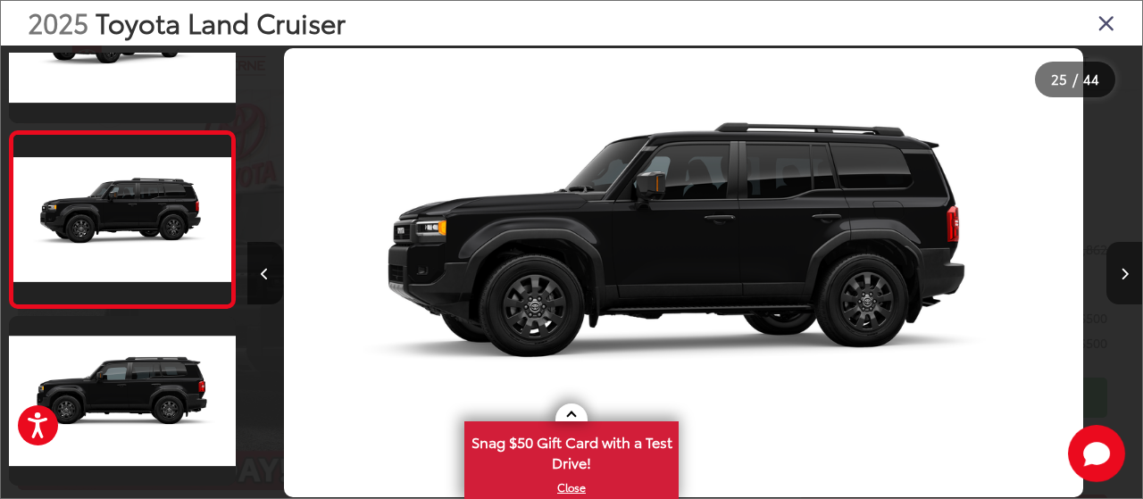
click at [1118, 272] on button "Next image" at bounding box center [1124, 273] width 36 height 62
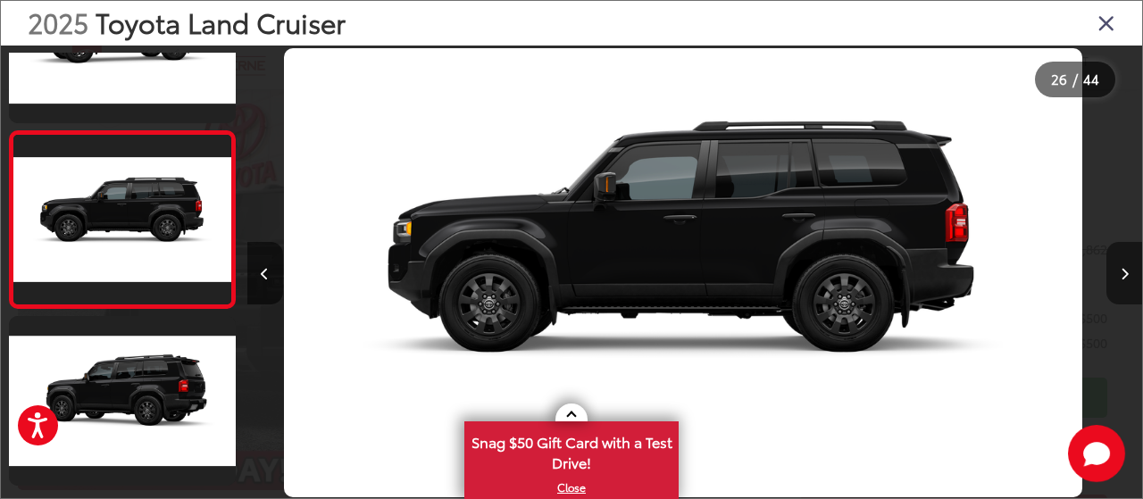
click at [1118, 272] on button "Next image" at bounding box center [1124, 273] width 36 height 62
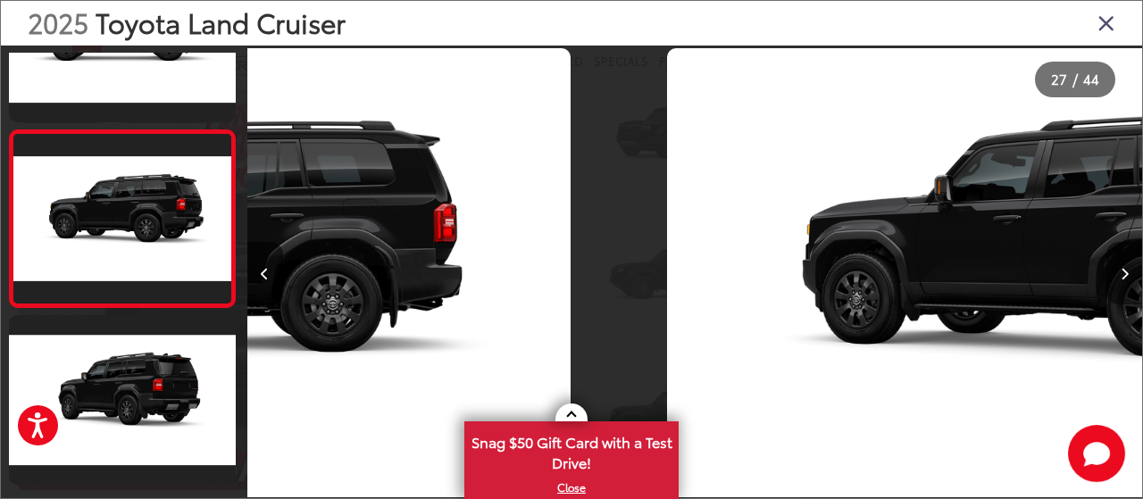
click at [1118, 272] on button "Next image" at bounding box center [1124, 273] width 36 height 62
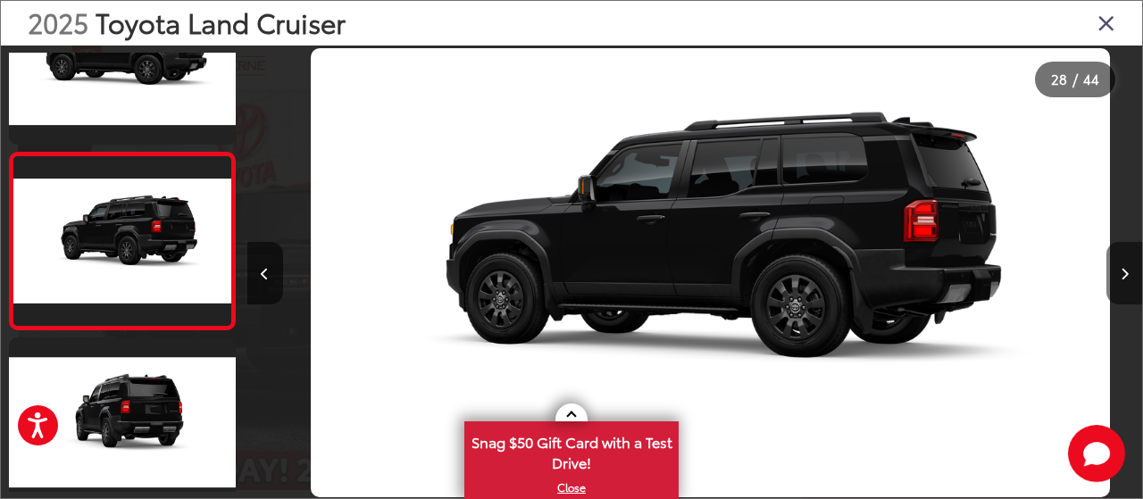
click at [1118, 272] on button "Next image" at bounding box center [1124, 273] width 36 height 62
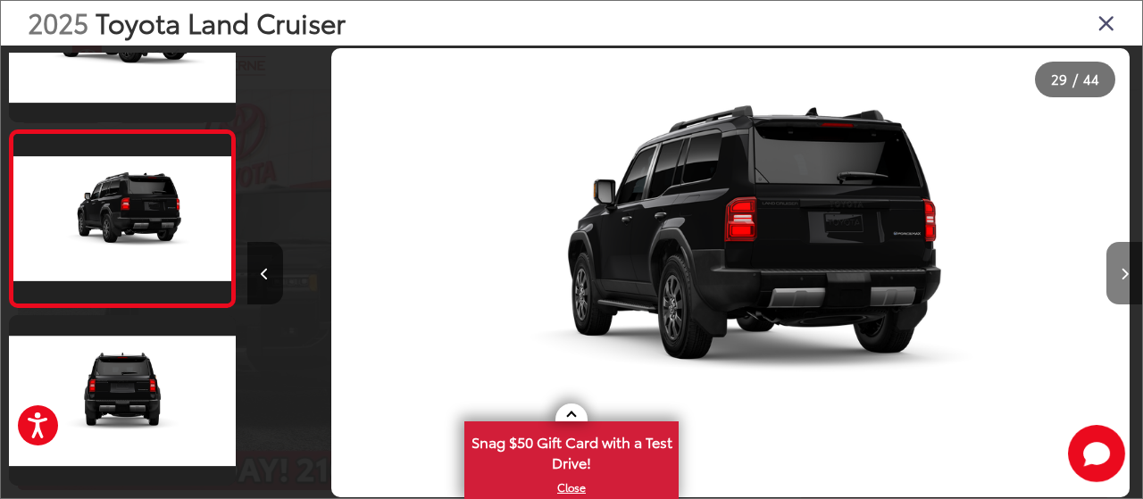
click at [1118, 272] on button "Next image" at bounding box center [1124, 273] width 36 height 62
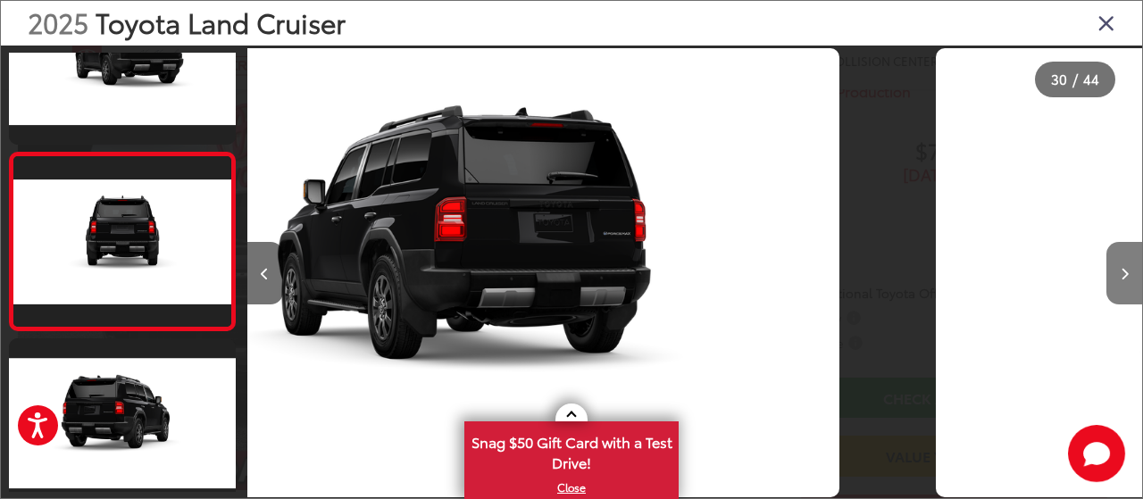
click at [1118, 272] on button "Next image" at bounding box center [1124, 273] width 36 height 62
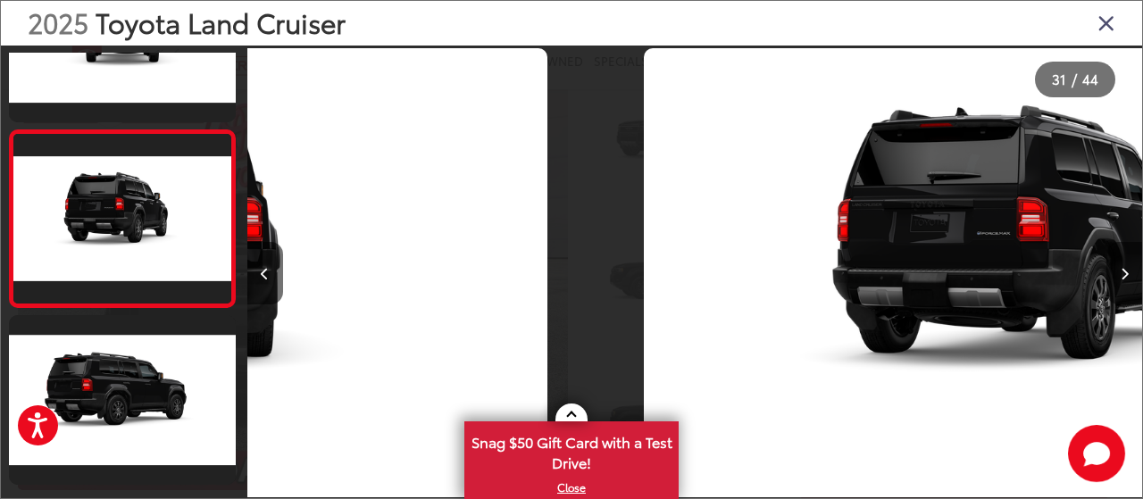
click at [1118, 272] on button "Next image" at bounding box center [1124, 273] width 36 height 62
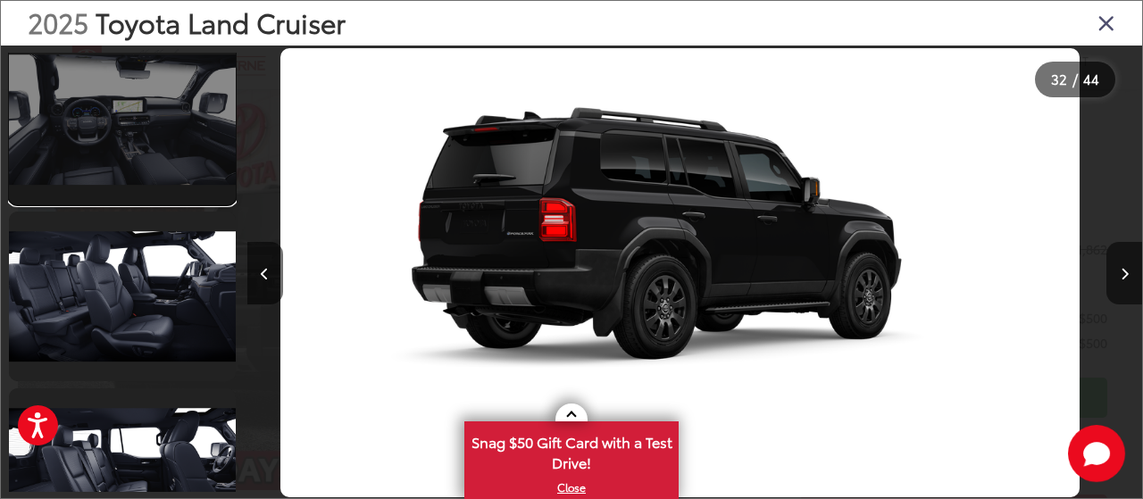
click at [164, 169] on link at bounding box center [122, 120] width 227 height 170
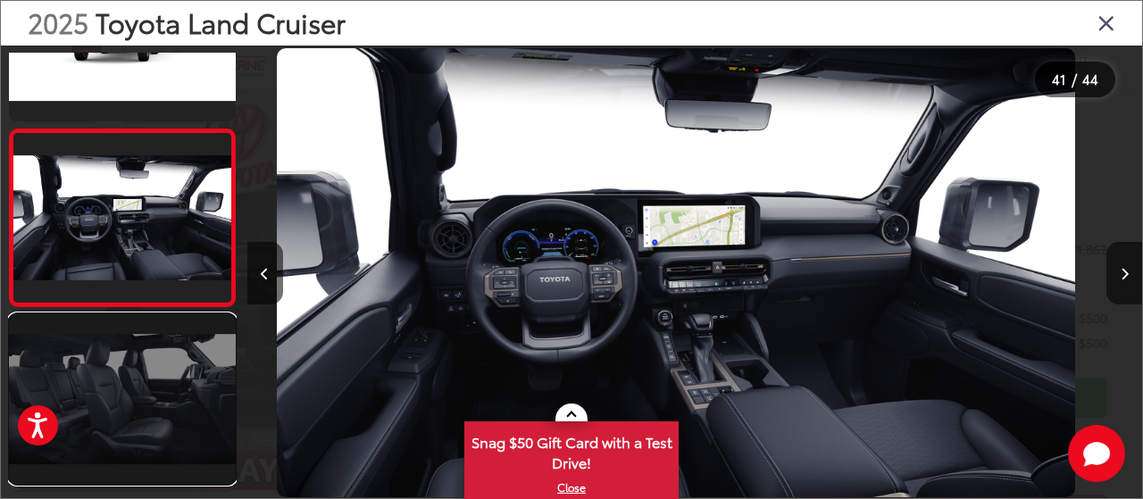
click at [173, 354] on link at bounding box center [122, 399] width 227 height 170
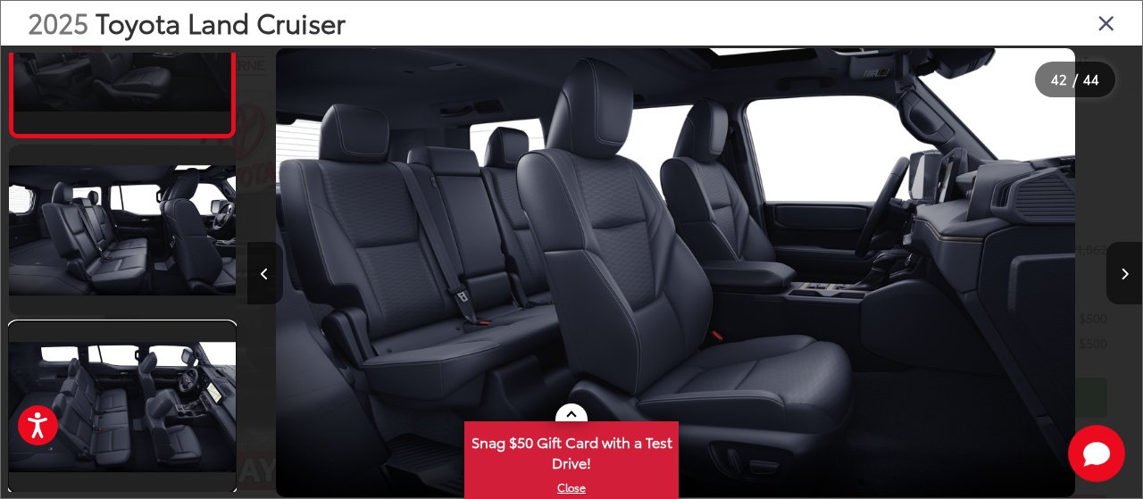
click at [173, 354] on link at bounding box center [122, 407] width 227 height 170
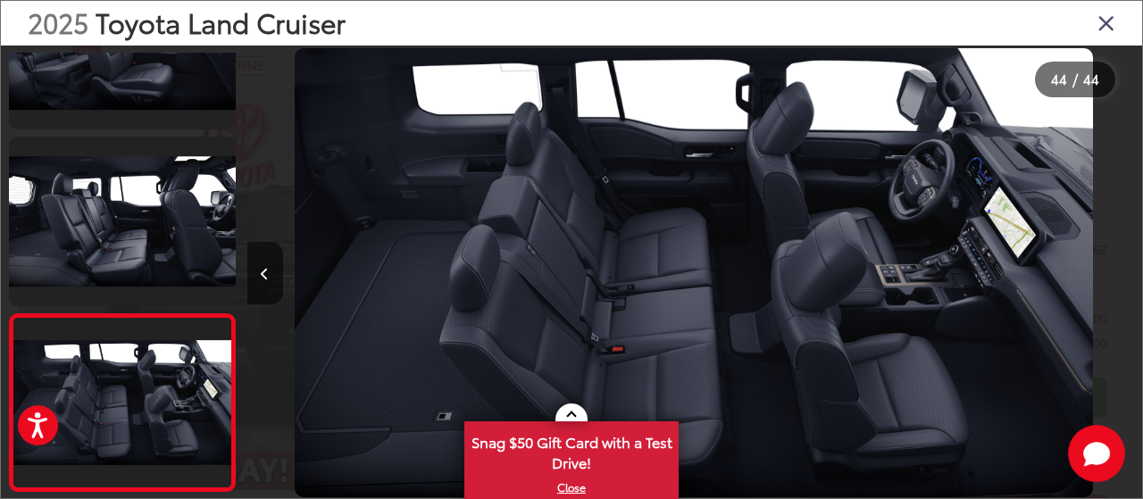
click at [1105, 24] on icon "Close gallery" at bounding box center [1106, 22] width 18 height 23
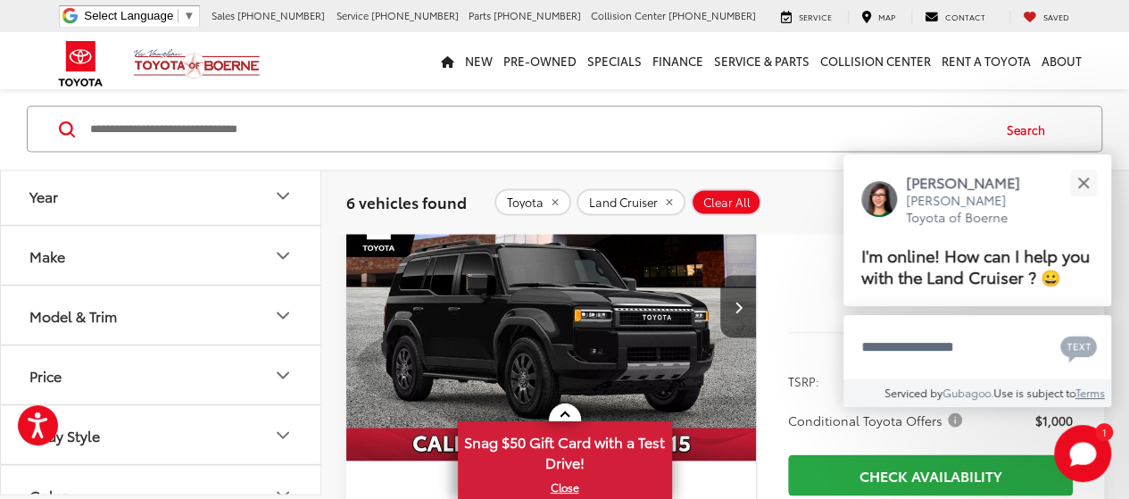
scroll to position [1573, 0]
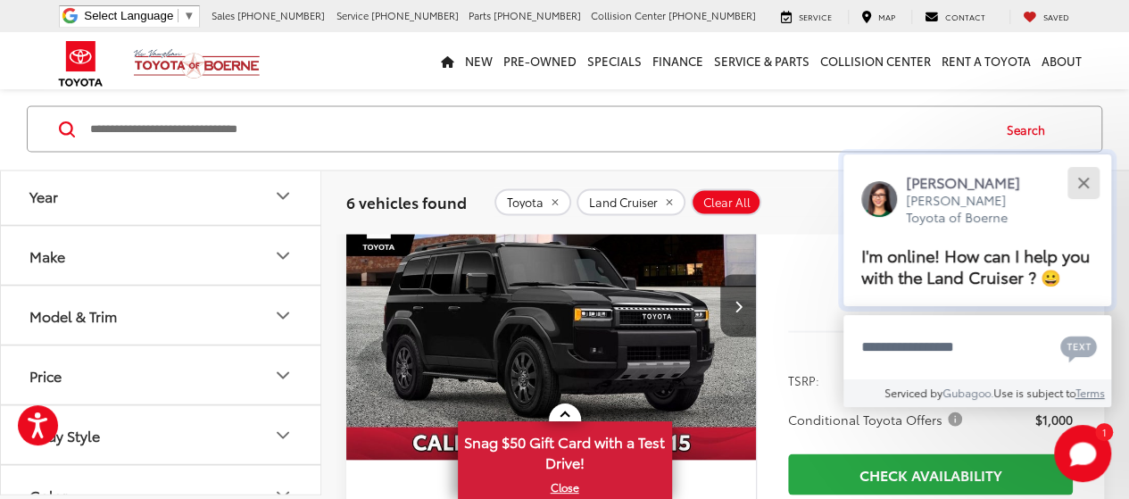
click at [1082, 186] on button "Close" at bounding box center [1083, 182] width 38 height 38
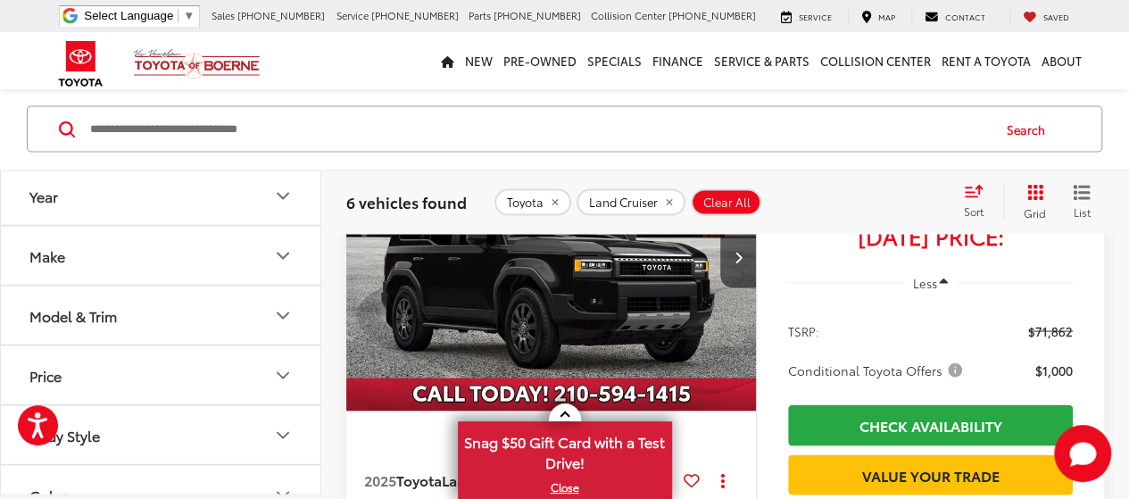
scroll to position [1662, 0]
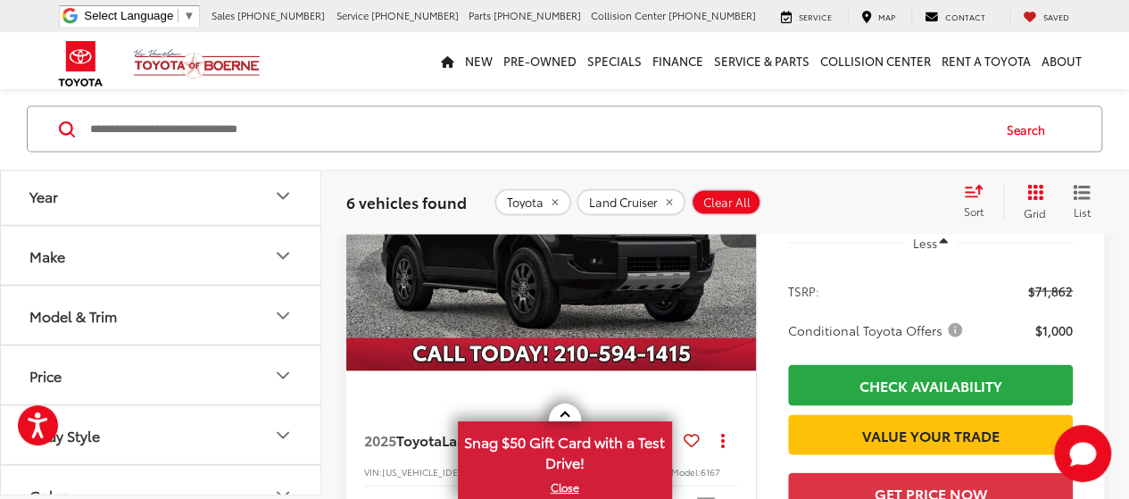
click at [567, 303] on img "2025 Toyota Land Cruiser Land Cruiser 0" at bounding box center [551, 216] width 412 height 309
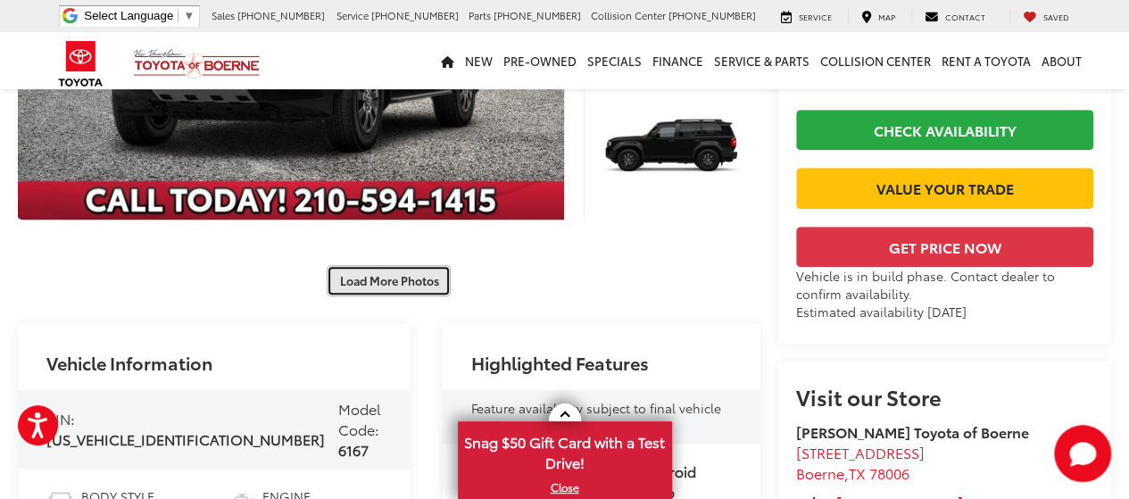
click at [411, 265] on button "Load More Photos" at bounding box center [389, 280] width 124 height 31
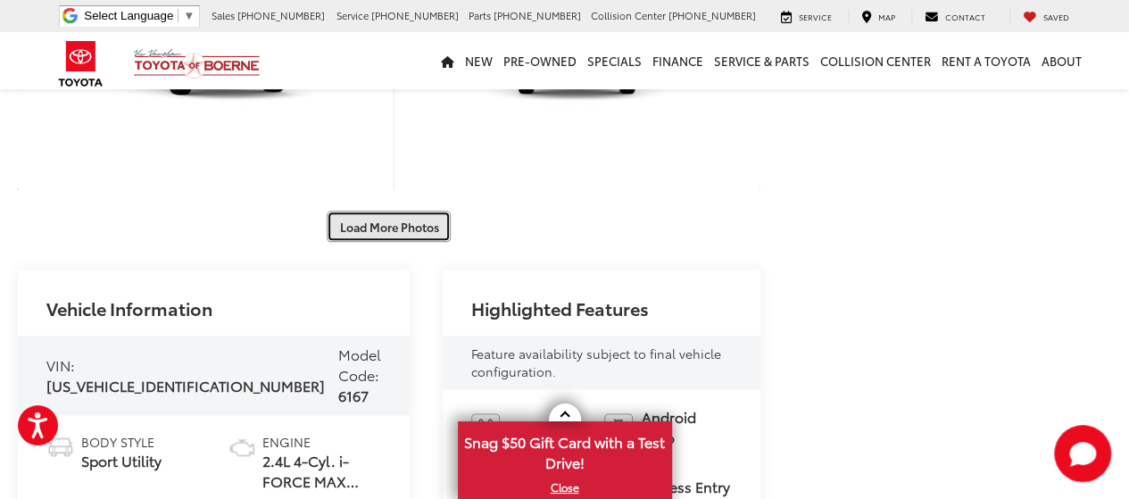
scroll to position [714, 0]
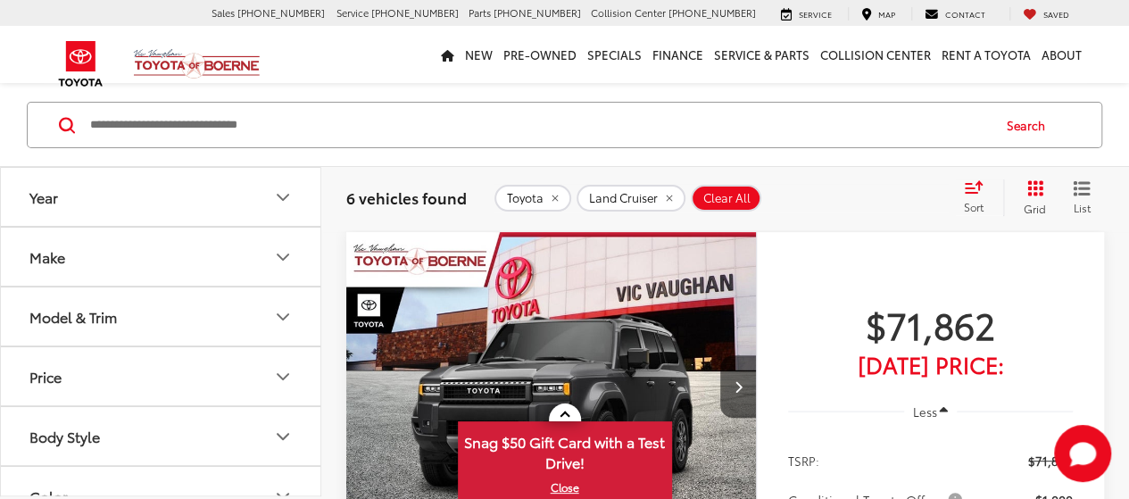
scroll to position [502, 0]
